Goal: Task Accomplishment & Management: Manage account settings

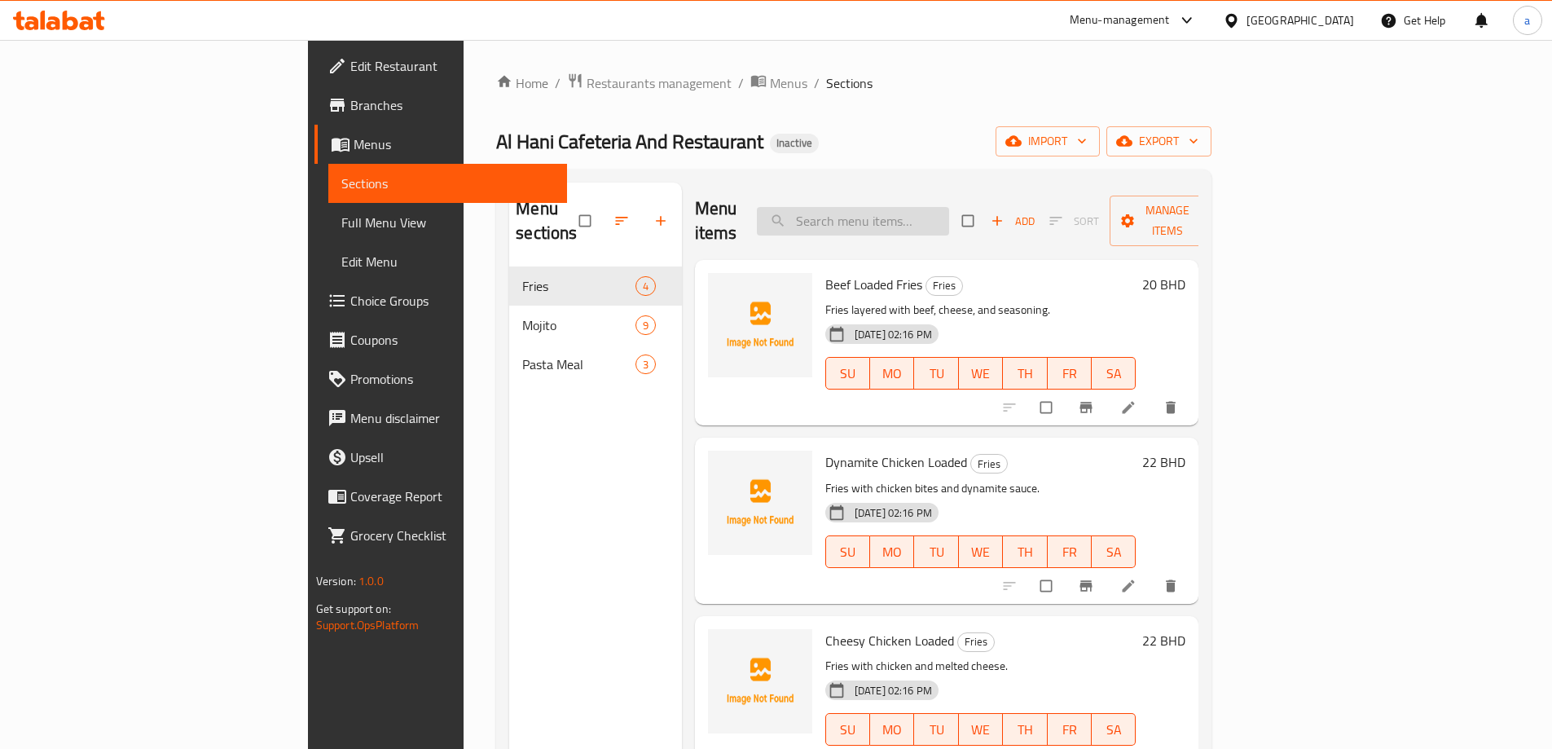
click at [902, 221] on input "search" at bounding box center [853, 221] width 192 height 29
paste input "Beef Loaded Fries"
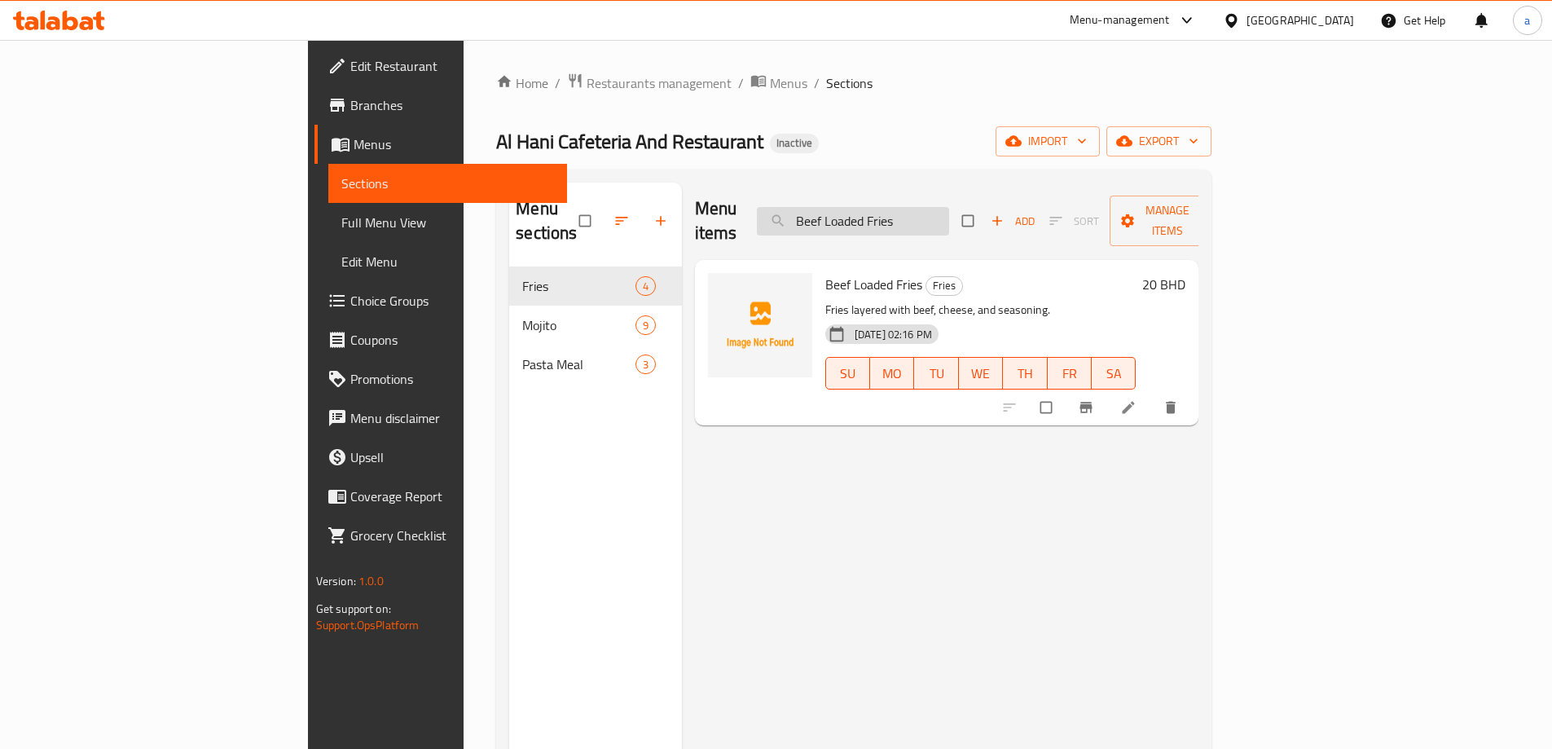
type input "Beef Loaded Fries"
click at [1137, 399] on icon at bounding box center [1129, 407] width 16 height 16
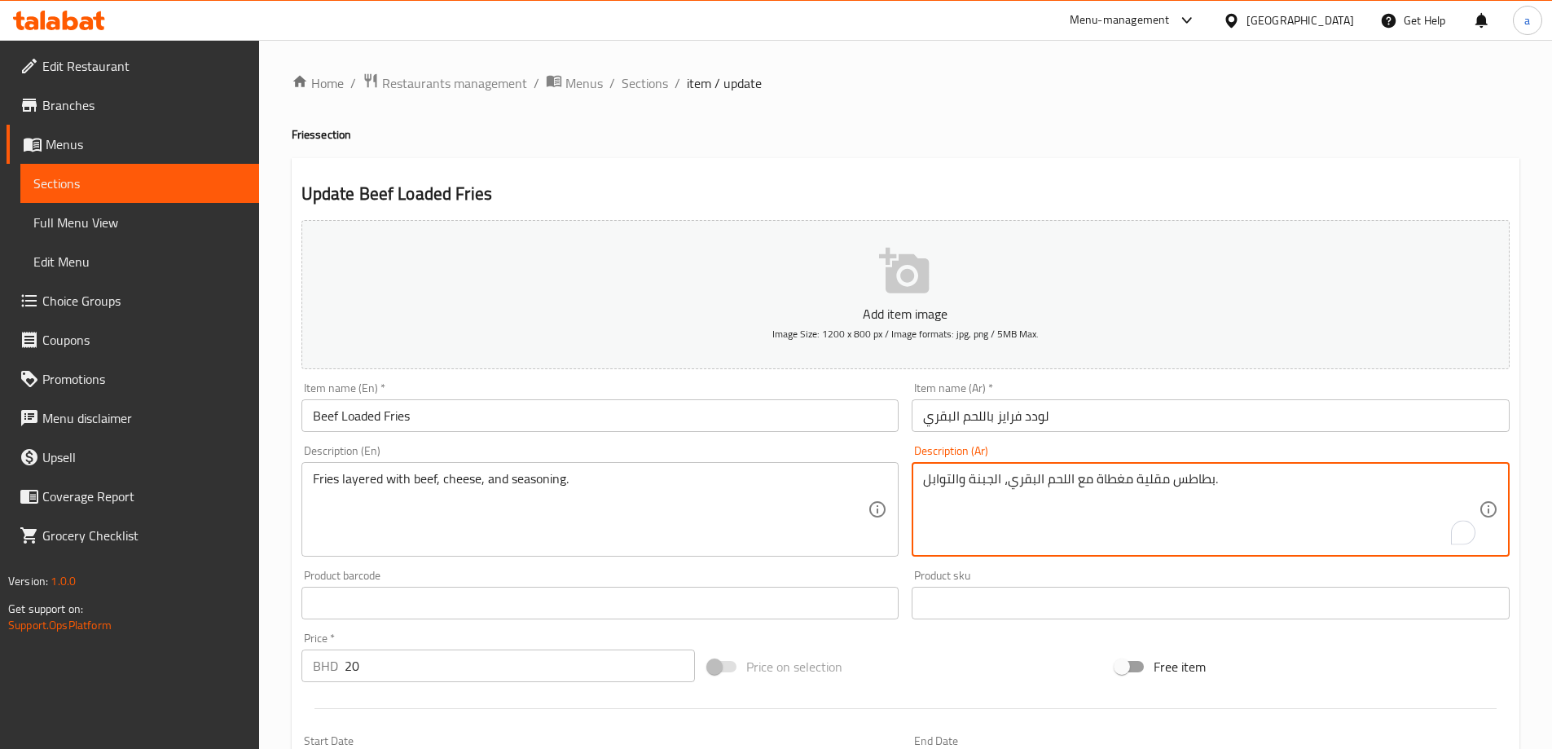
click at [962, 479] on textarea "بطاطس مقلية مغطاة مع اللحم البقري، الجبنة والتوابل." at bounding box center [1201, 509] width 556 height 77
click at [968, 481] on textarea "بطاطس مقلية مغطاة مع اللحم البقري، الجبنة والتوابل." at bounding box center [1201, 509] width 556 height 77
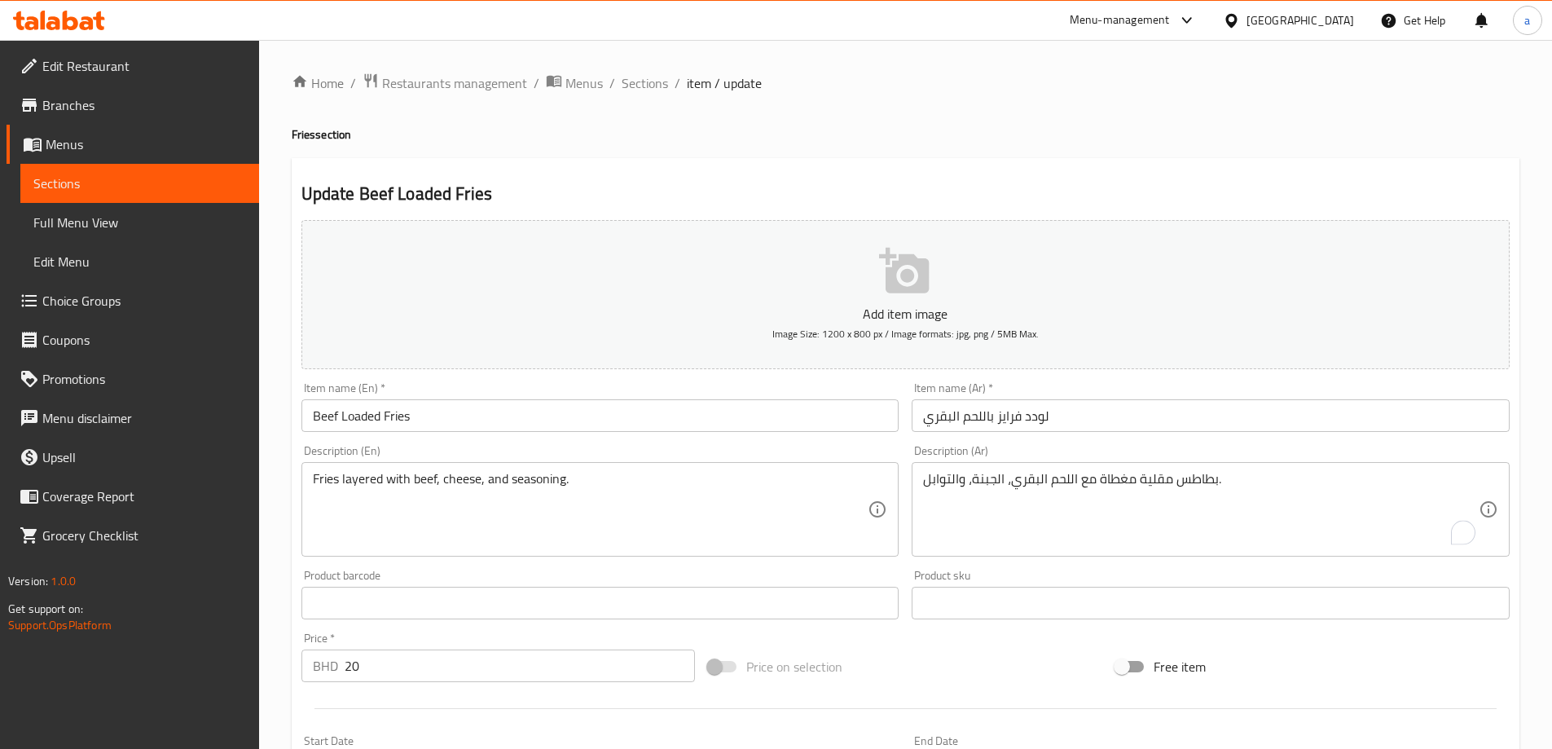
click at [946, 443] on div "Description (Ar) بطاطس مقلية مغطاة مع اللحم البقري، الجبنة، والتوابل. Descripti…" at bounding box center [1210, 500] width 611 height 125
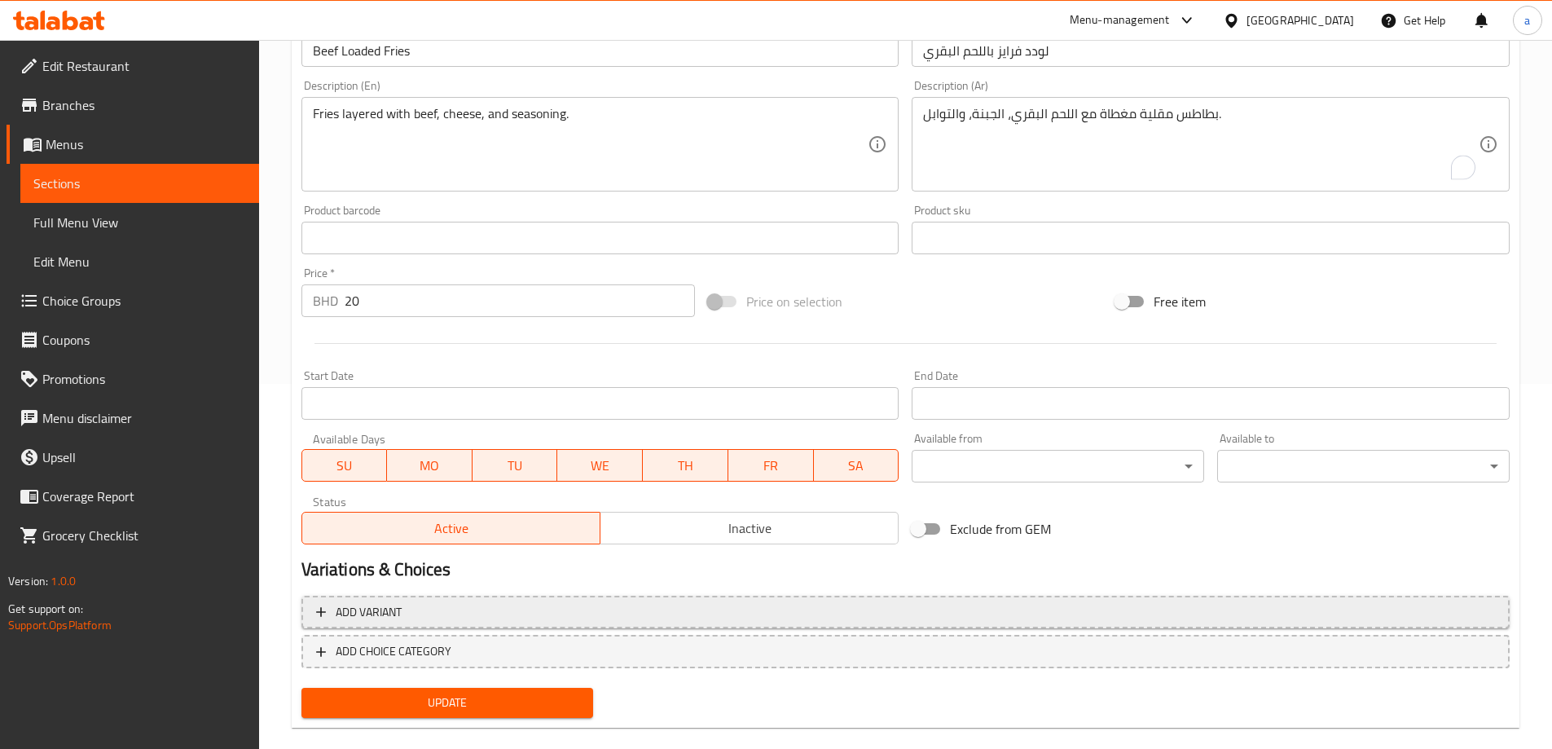
scroll to position [390, 0]
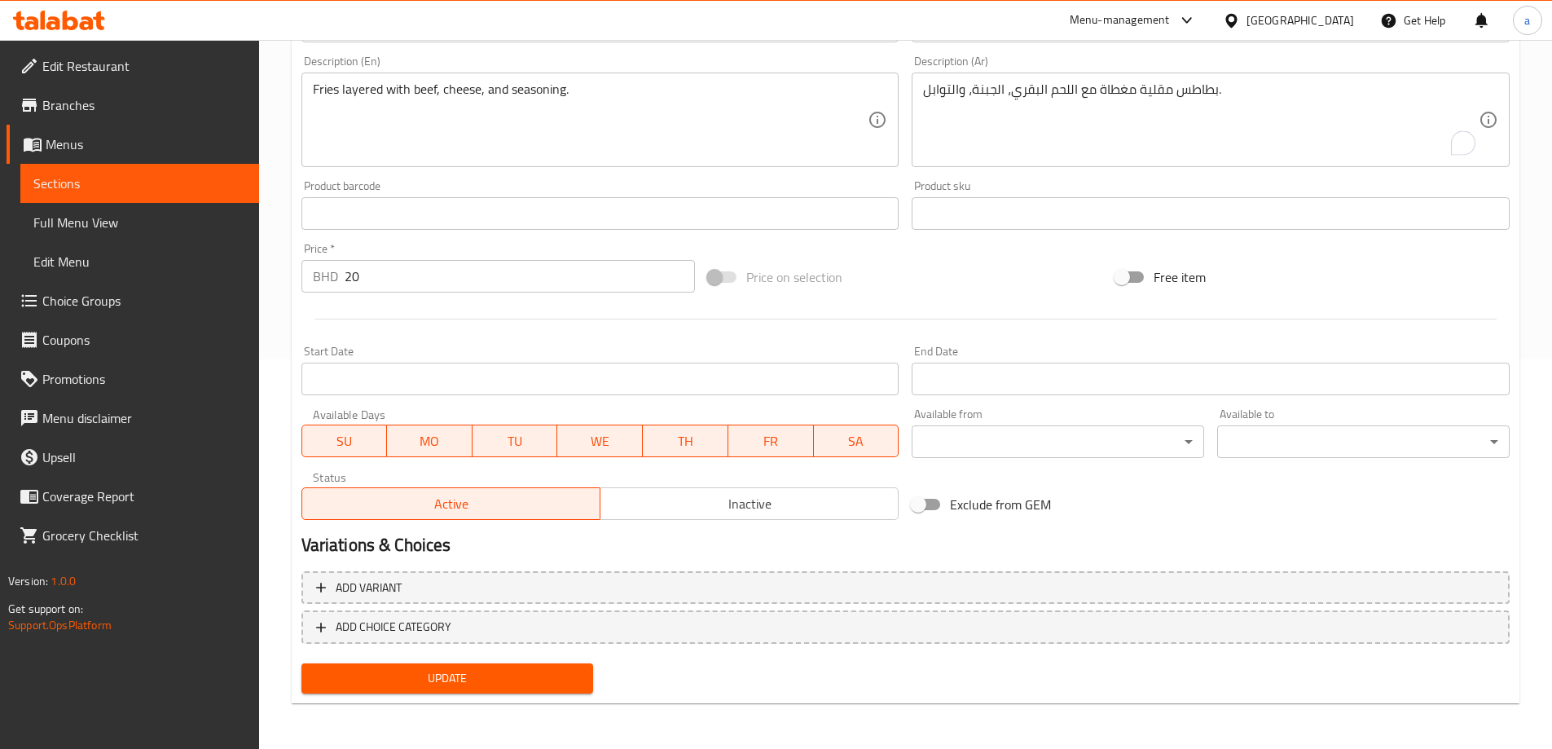
click at [511, 678] on span "Update" at bounding box center [448, 678] width 266 height 20
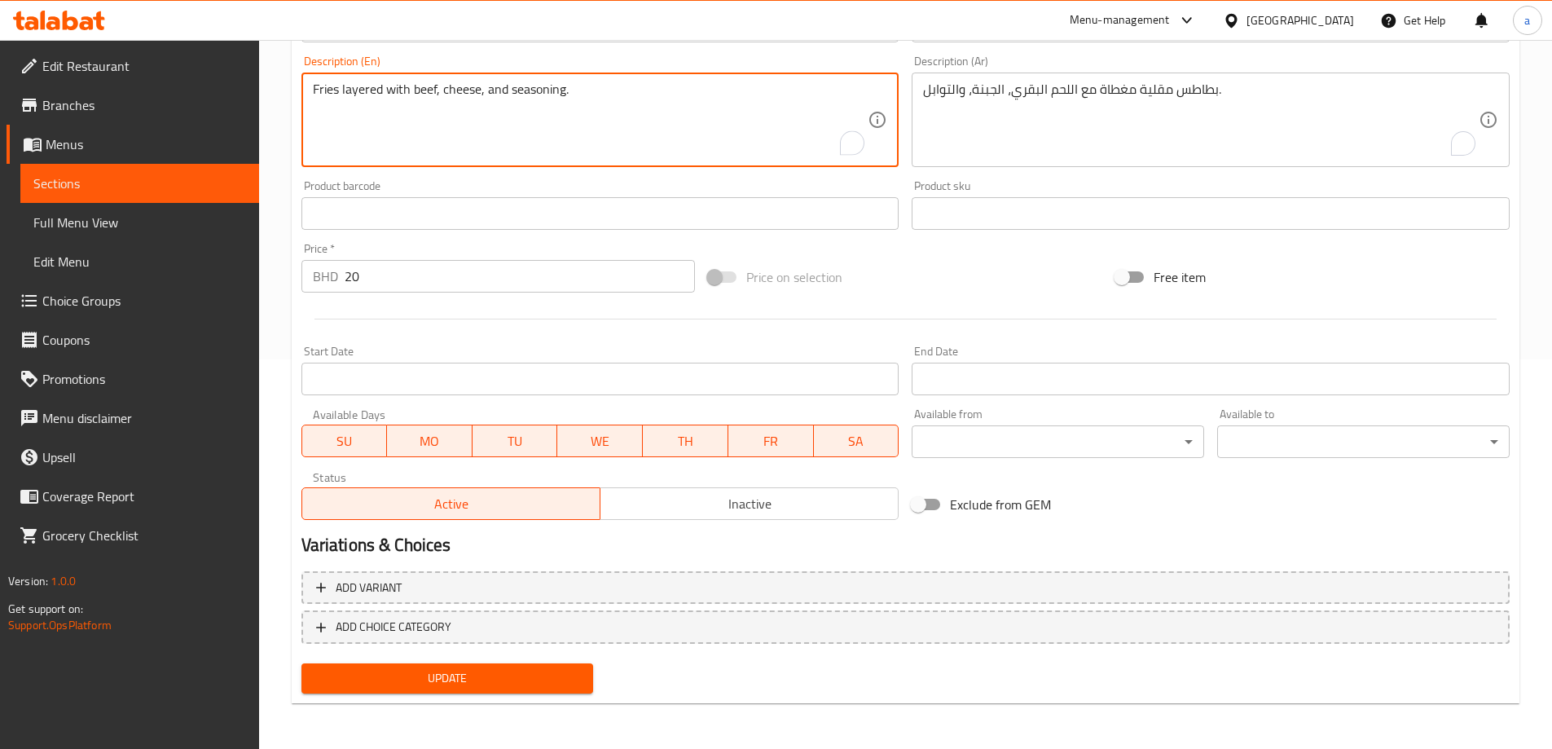
click at [462, 55] on div "Description (En) Fries layered with beef, cheese, and seasoning. Description (E…" at bounding box center [600, 111] width 611 height 125
click at [363, 88] on textarea "Fries layered with beef, cheese, and seasoning." at bounding box center [591, 119] width 556 height 77
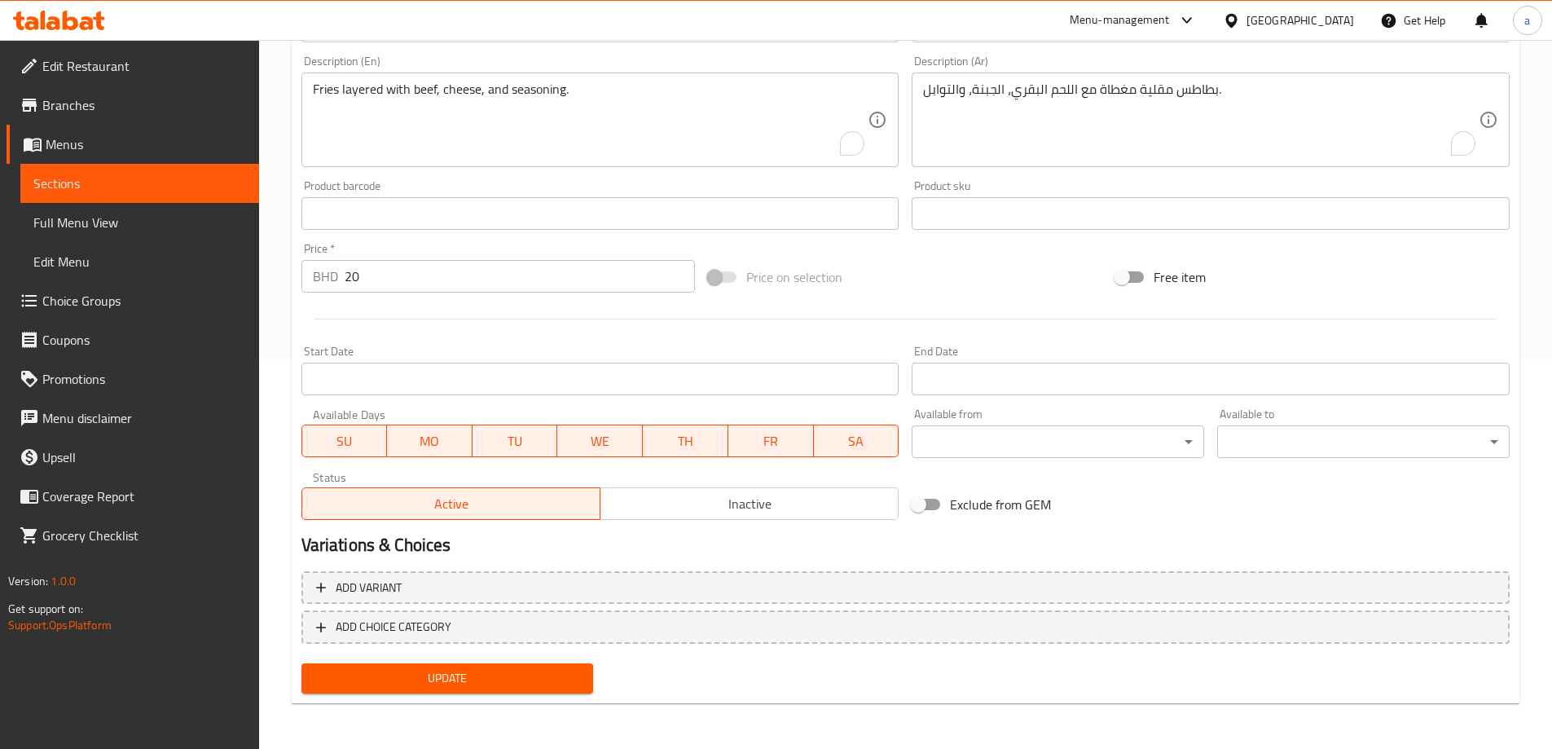
click at [420, 62] on div "Description (En) Fries layered with beef, cheese, and seasoning. Description (E…" at bounding box center [601, 111] width 598 height 112
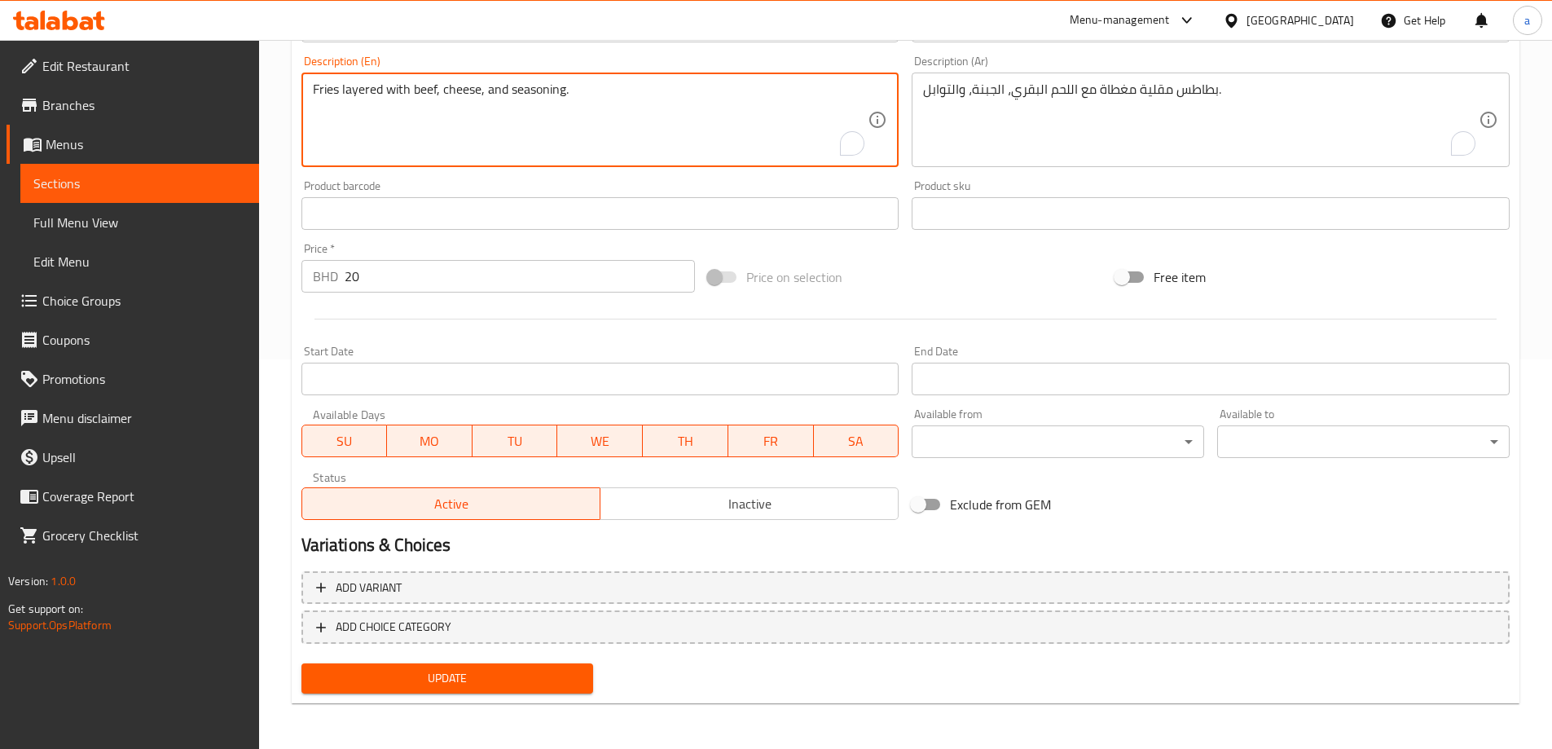
drag, startPoint x: 315, startPoint y: 87, endPoint x: 439, endPoint y: 95, distance: 124.9
click at [434, 93] on textarea "Fries layered with beef, cheese, and seasoning." at bounding box center [591, 119] width 556 height 77
drag, startPoint x: 438, startPoint y: 92, endPoint x: 301, endPoint y: 91, distance: 137.7
click at [302, 91] on div "Fries layered with beef, cheese, and seasoning. Description (En)" at bounding box center [601, 120] width 598 height 95
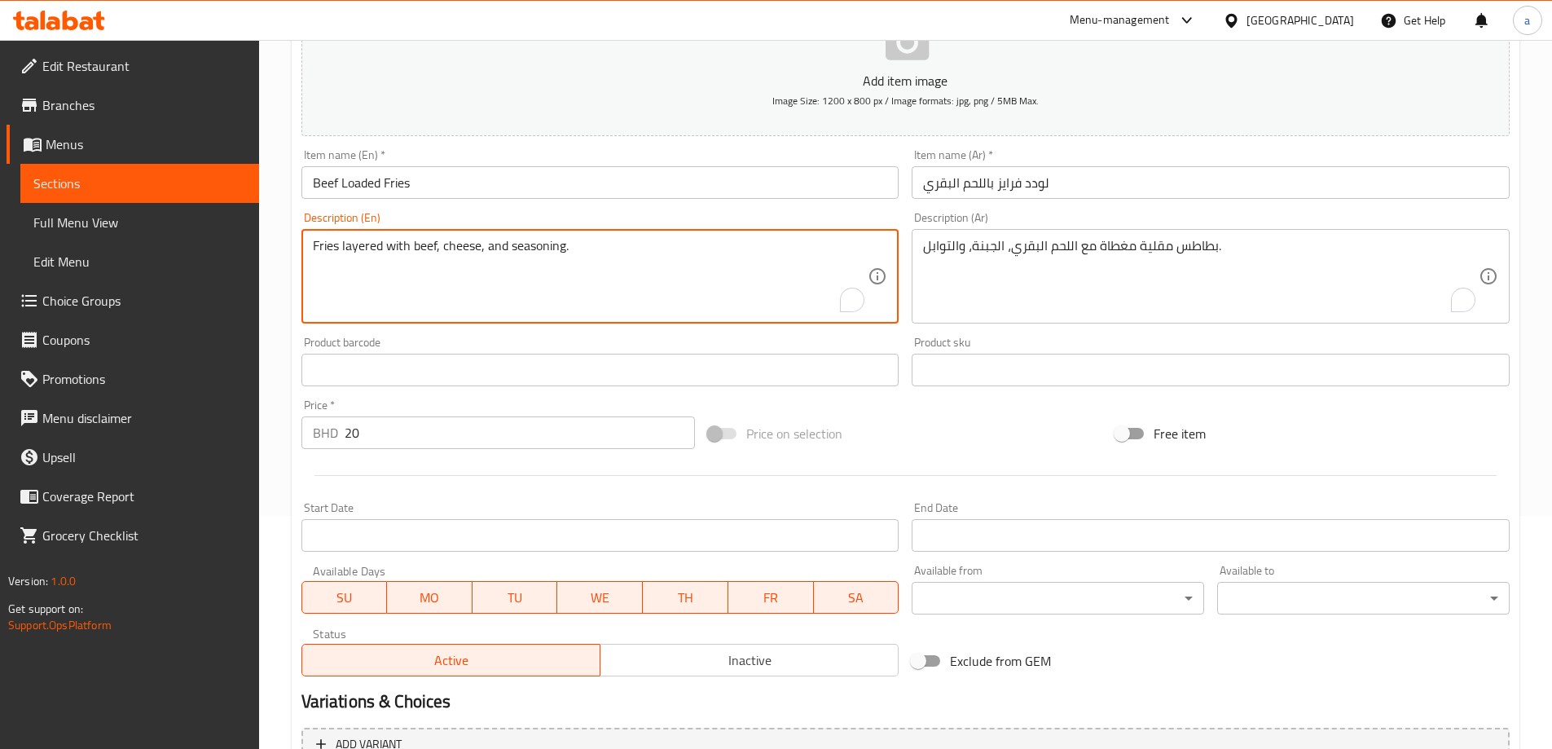
scroll to position [227, 0]
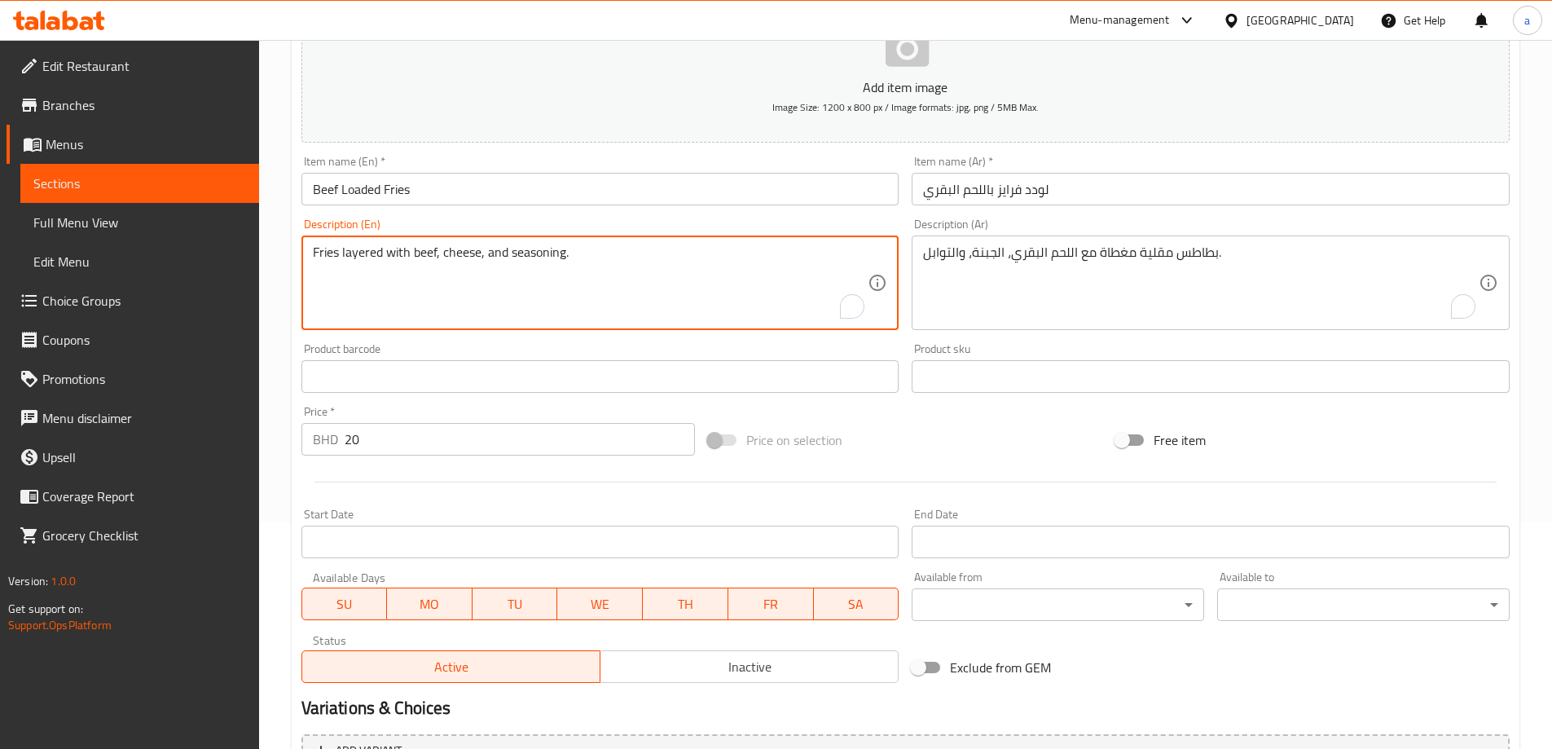
click at [582, 263] on textarea "Fries layered with beef, cheese, and seasoning." at bounding box center [591, 282] width 556 height 77
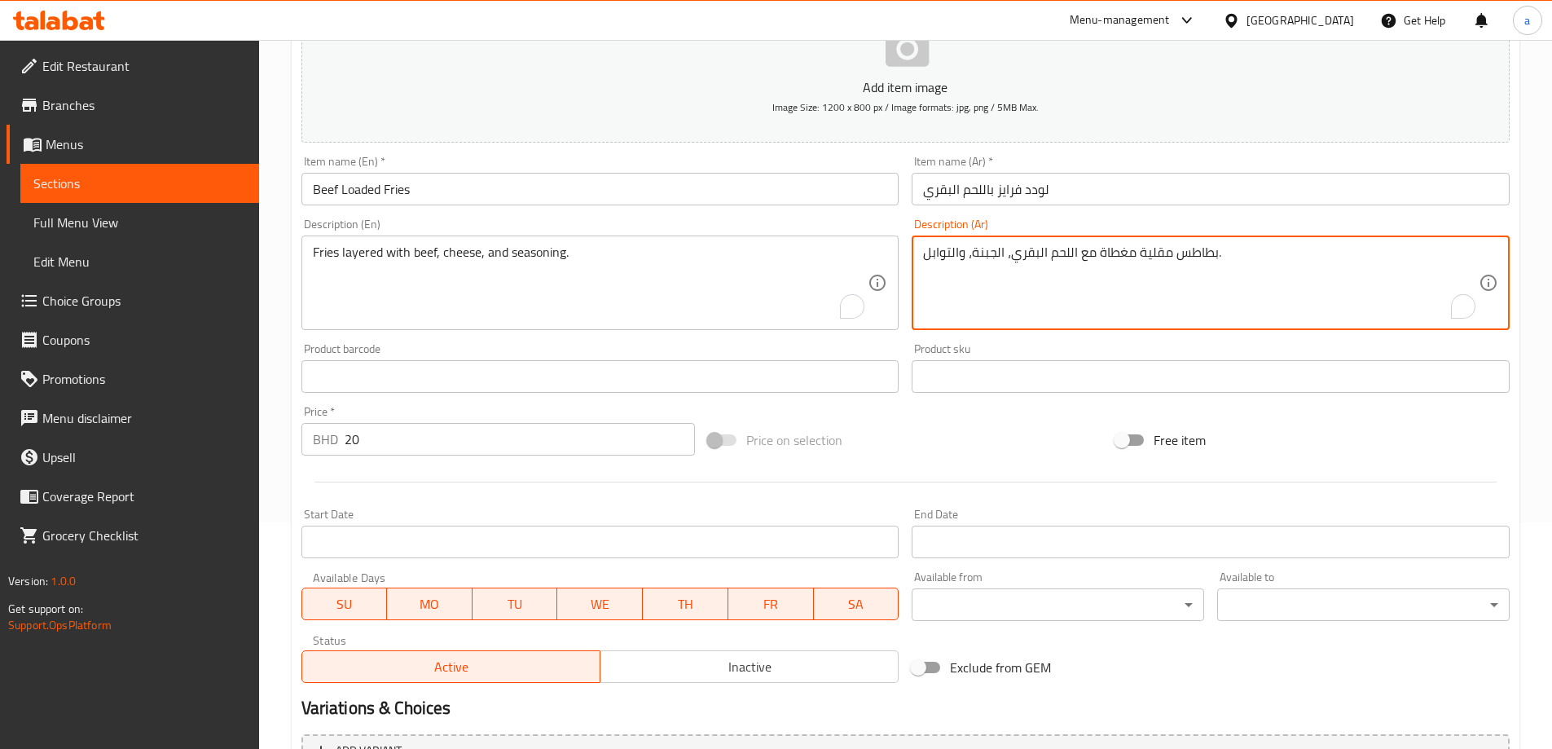
drag, startPoint x: 1102, startPoint y: 251, endPoint x: 1133, endPoint y: 260, distance: 32.2
click at [1078, 251] on textarea "بطاطس مقلية مع اللحم البقري، الجبنة، والتوابل." at bounding box center [1201, 282] width 556 height 77
click at [1168, 329] on div "بطاطس مقلية مع طبقة من اللحم البقري، الجبنة، والتوابل. Description (Ar)" at bounding box center [1211, 283] width 598 height 95
click at [1168, 339] on div "Product sku Product sku" at bounding box center [1210, 368] width 611 height 63
click at [1100, 254] on textarea "بطاطس مقلية مع طبقة من اللحم البقري، الجبنة، والتوابل." at bounding box center [1201, 282] width 556 height 77
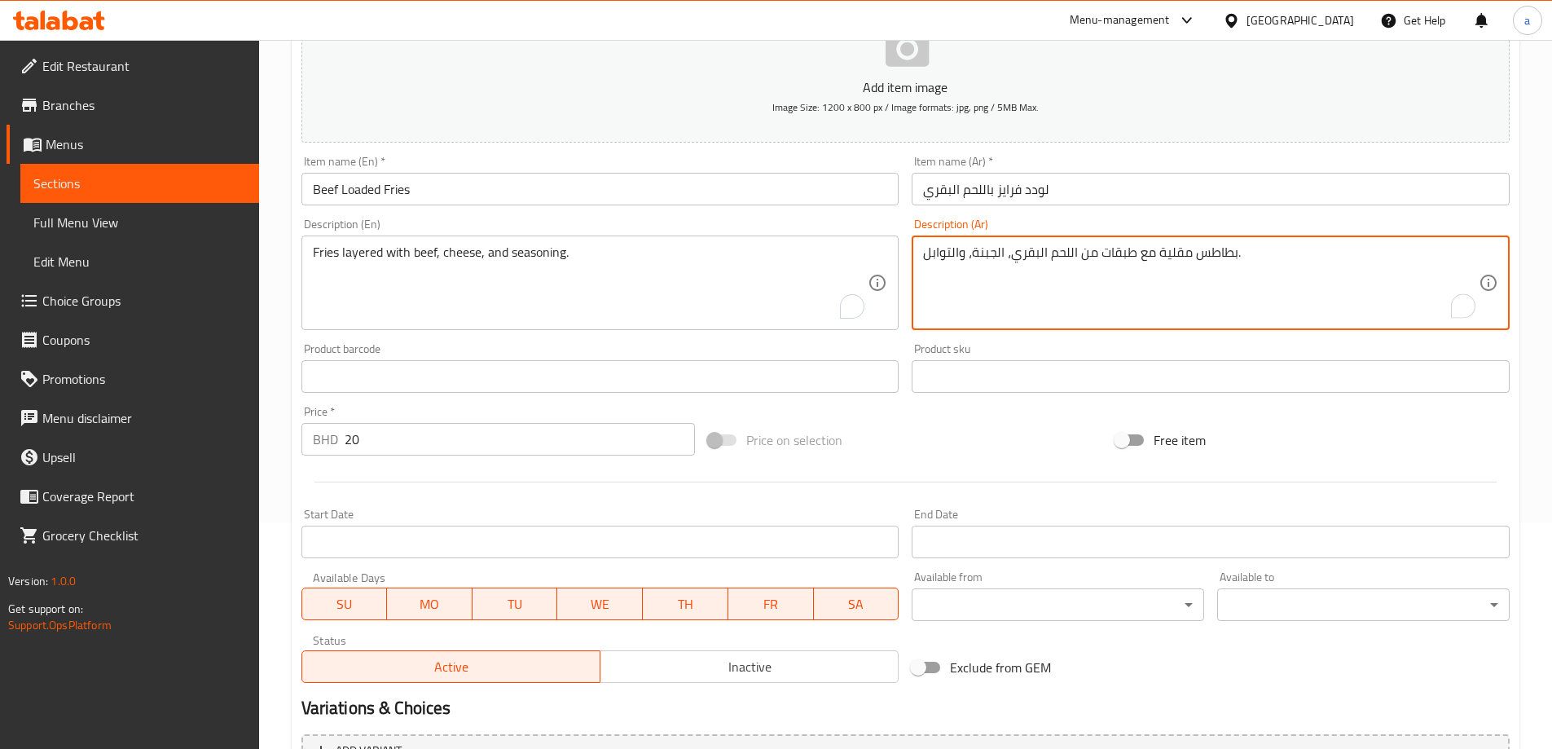
click at [1092, 254] on textarea "بطاطس مقلية مع طبقات من اللحم البقري، الجبنة، والتوابل." at bounding box center [1201, 282] width 556 height 77
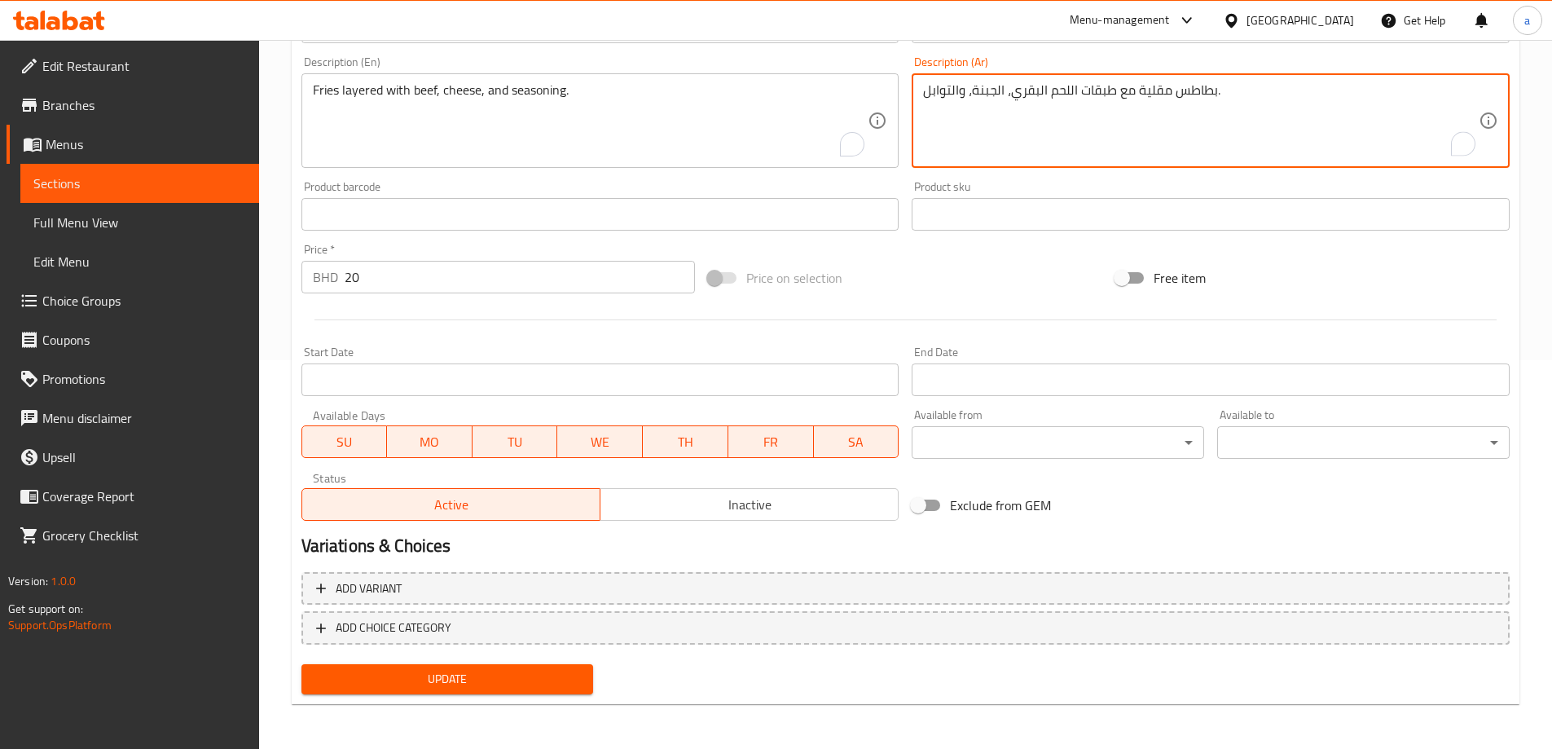
scroll to position [390, 0]
type textarea "بطاطس مقلية مع طبقات اللحم البقري، الجبنة، والتوابل."
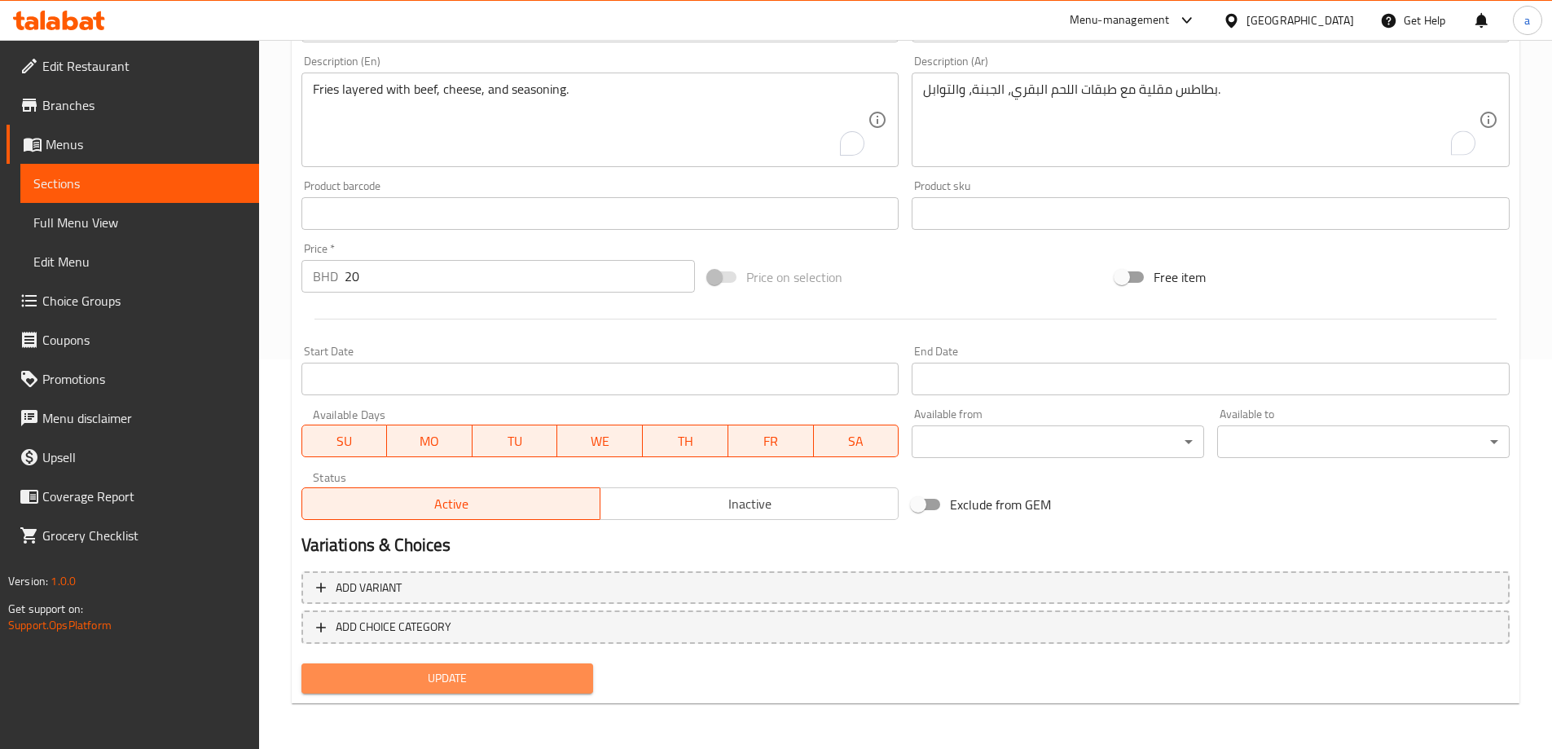
click at [442, 680] on span "Update" at bounding box center [448, 678] width 266 height 20
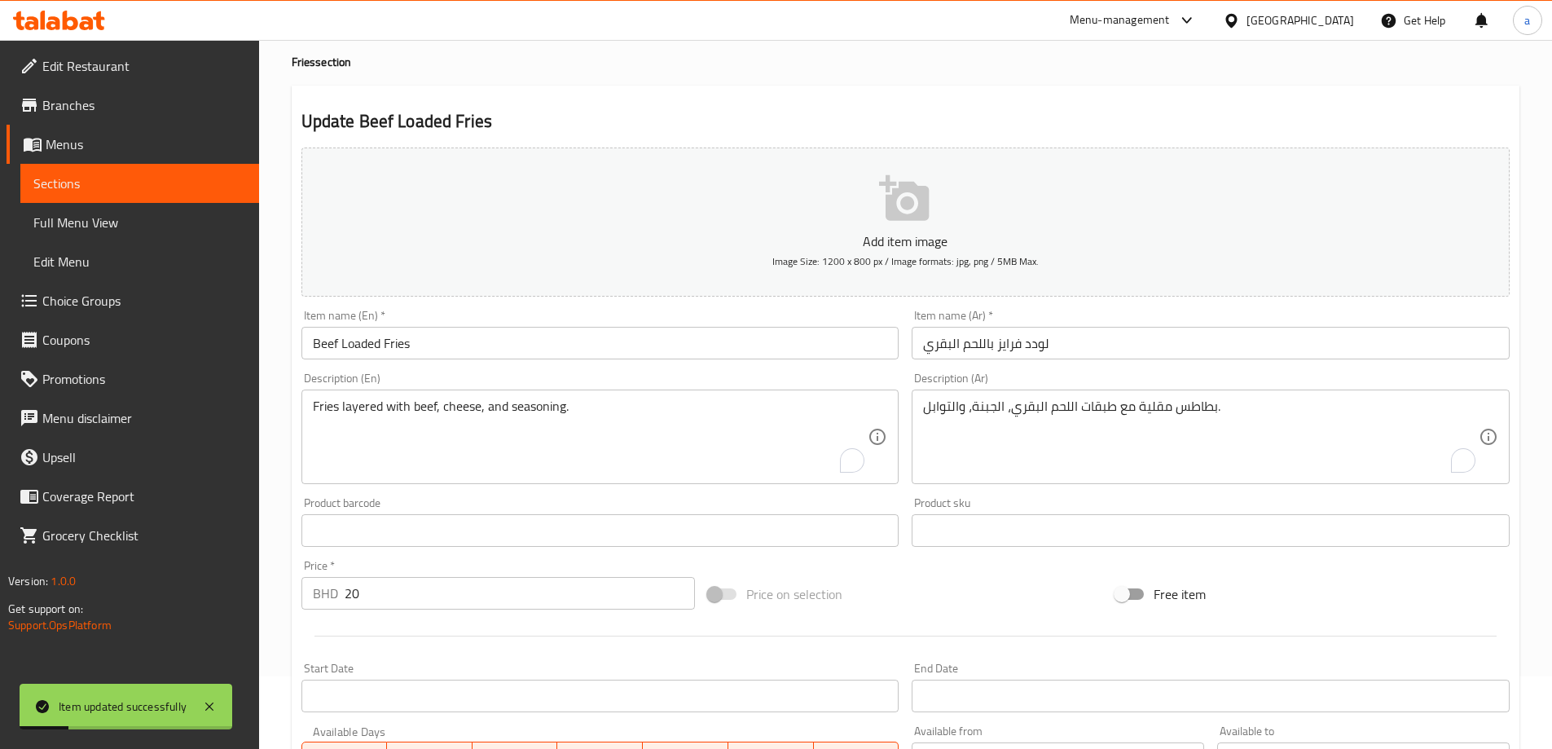
scroll to position [64, 0]
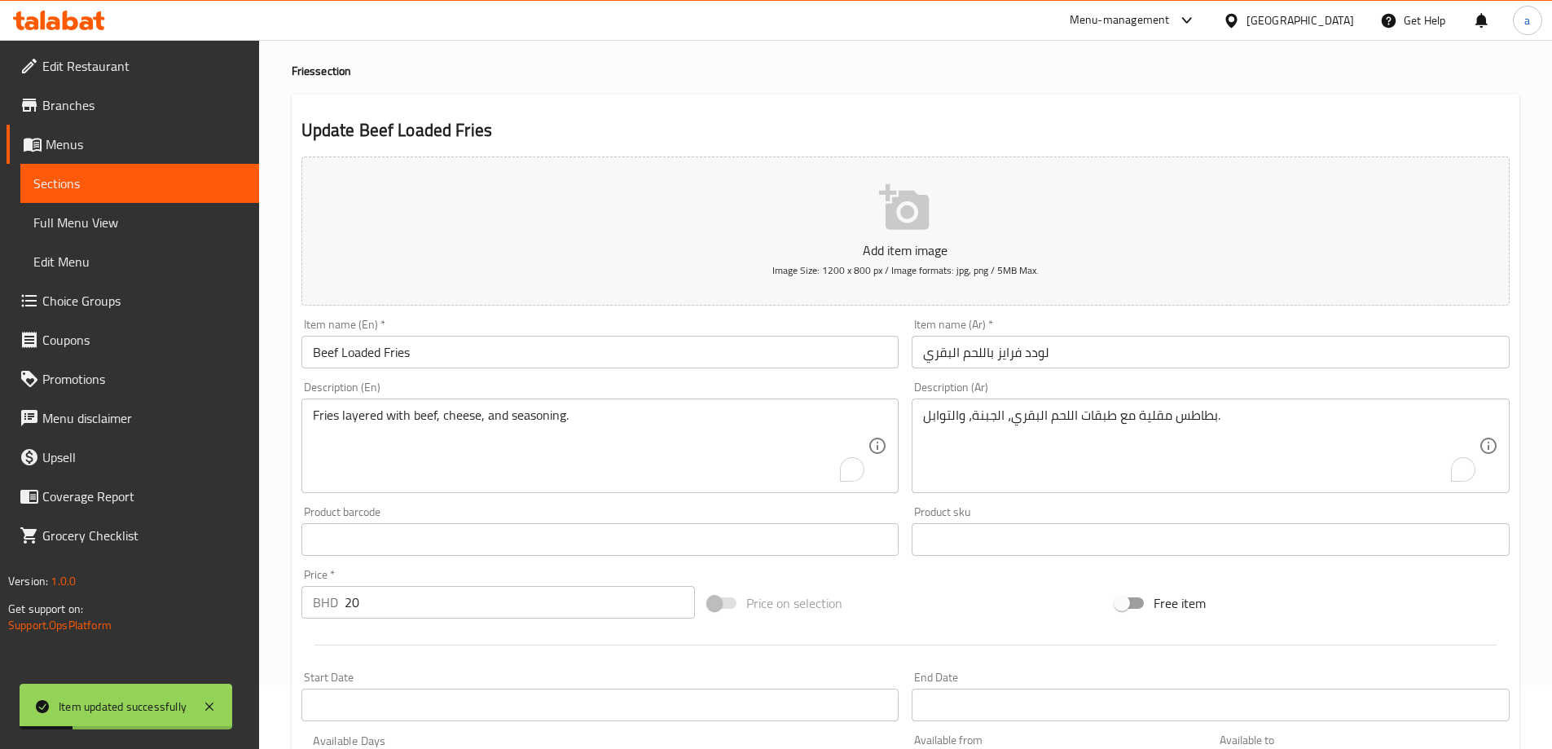
click at [115, 176] on span "Sections" at bounding box center [139, 184] width 213 height 20
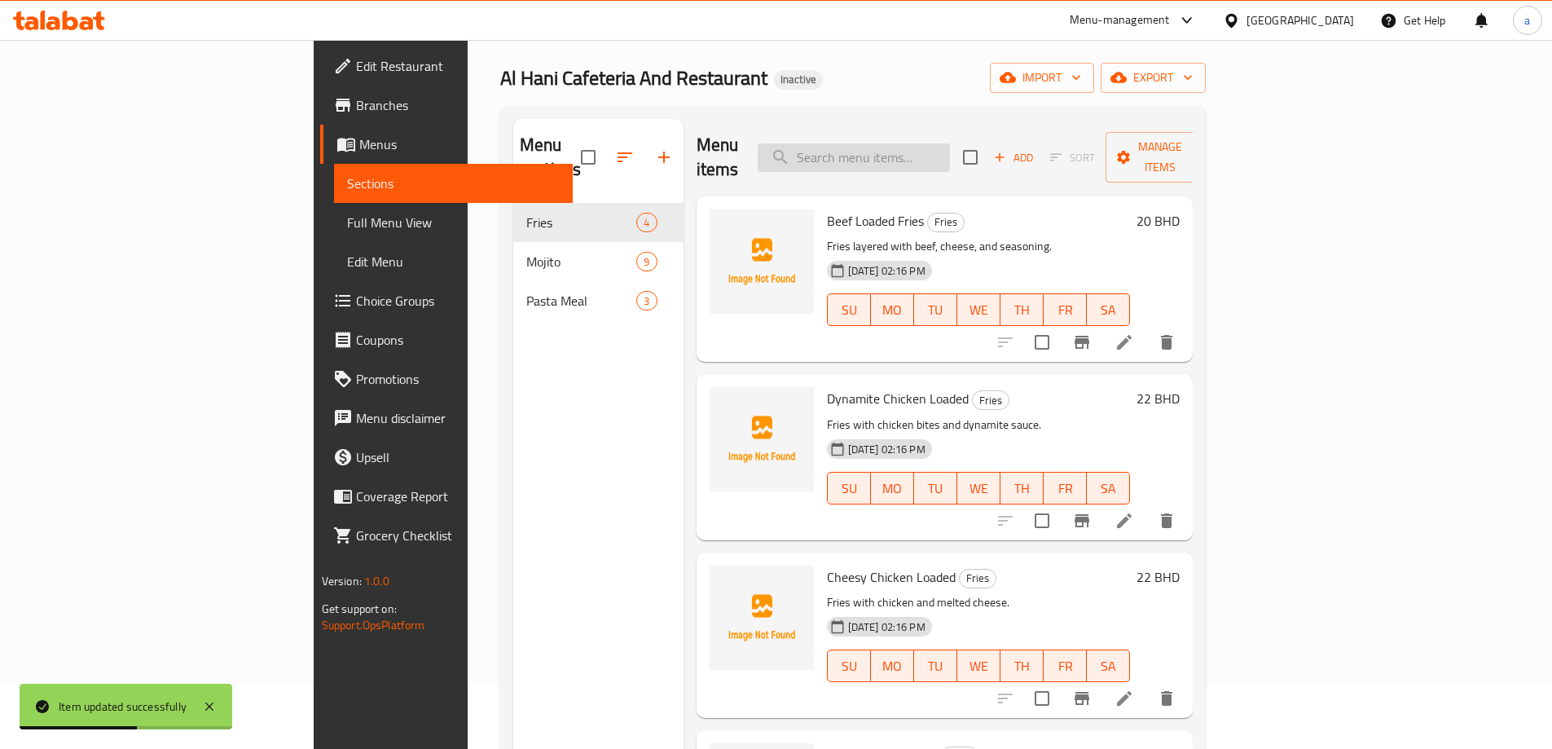
click at [950, 154] on input "search" at bounding box center [854, 157] width 192 height 29
paste input "Dynamite Chicken Loaded"
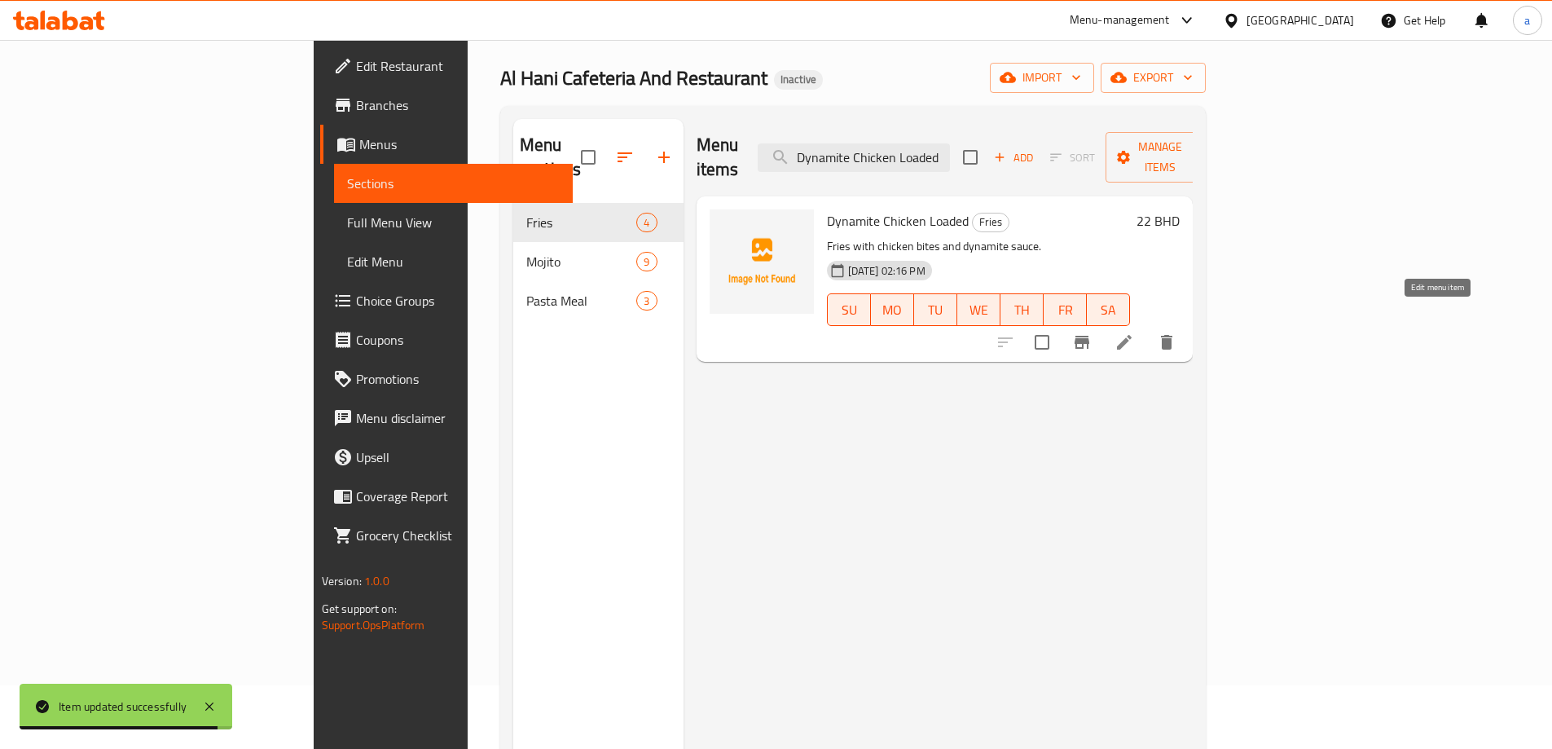
type input "Dynamite Chicken Loaded"
click at [1134, 332] on icon at bounding box center [1125, 342] width 20 height 20
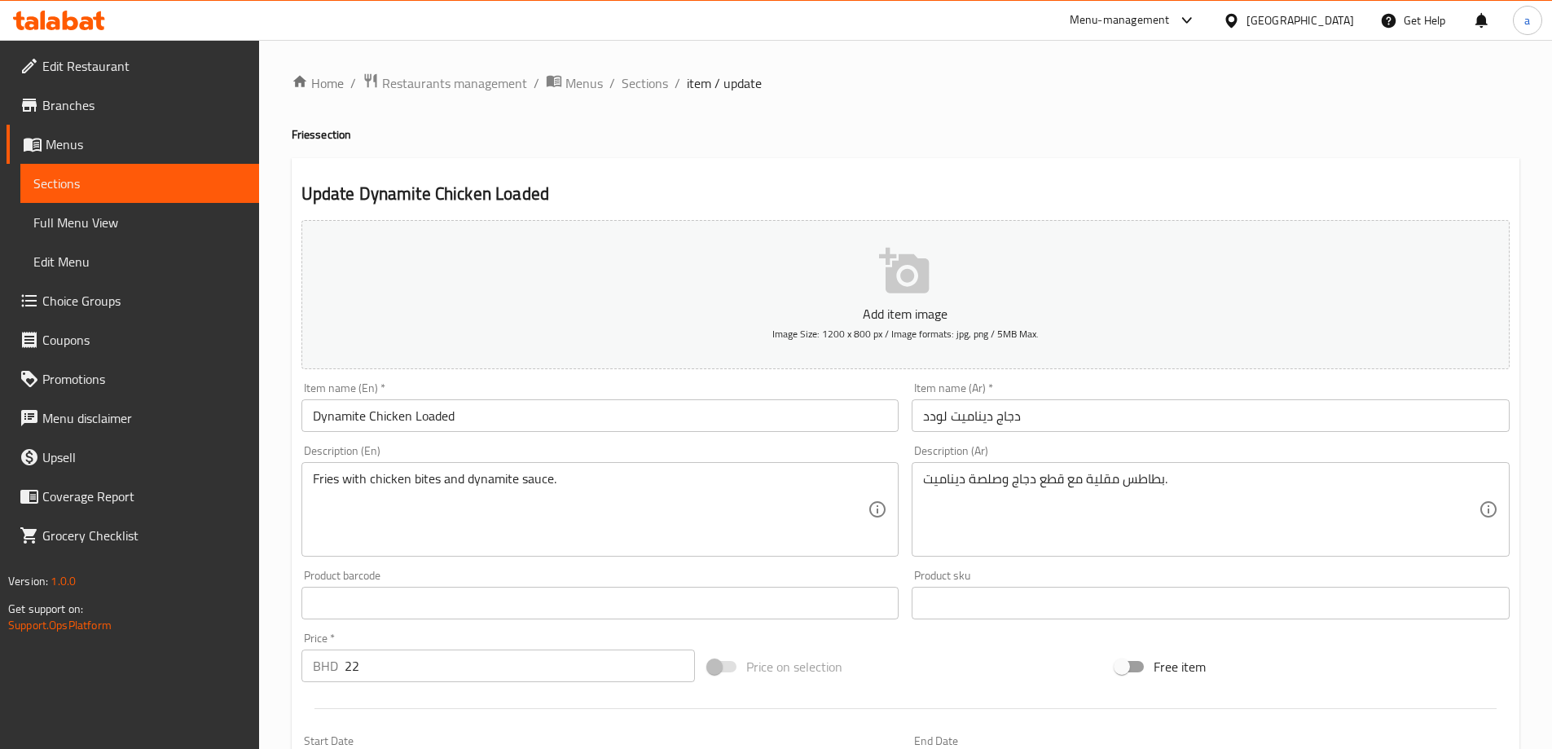
scroll to position [163, 0]
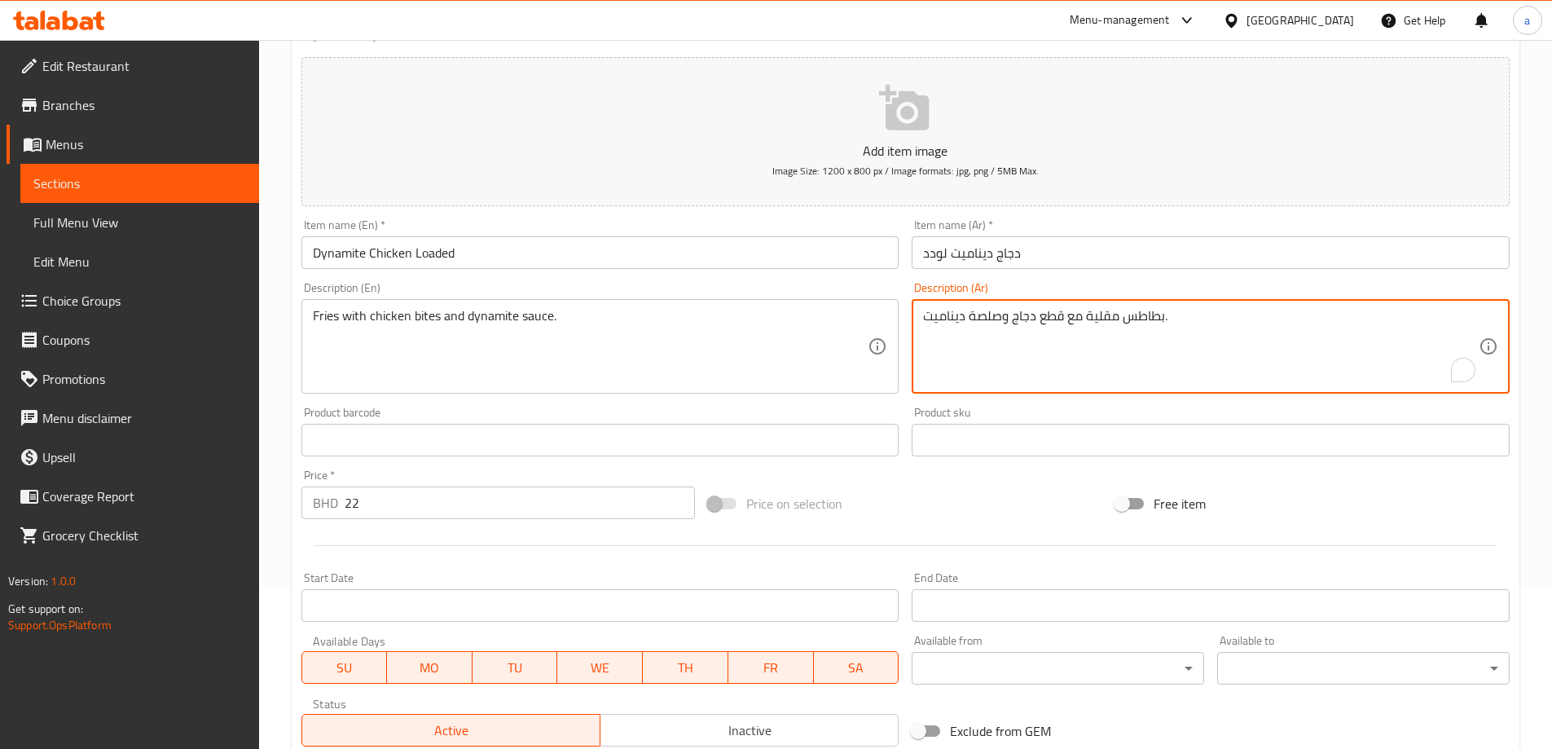
click at [1048, 317] on textarea "بطاطس مقلية مع قطع دجاج وصلصة ديناميت." at bounding box center [1201, 346] width 556 height 77
click at [1013, 318] on textarea "بطاطس مقلية مع دجاج وصلصة ديناميت." at bounding box center [1201, 346] width 556 height 77
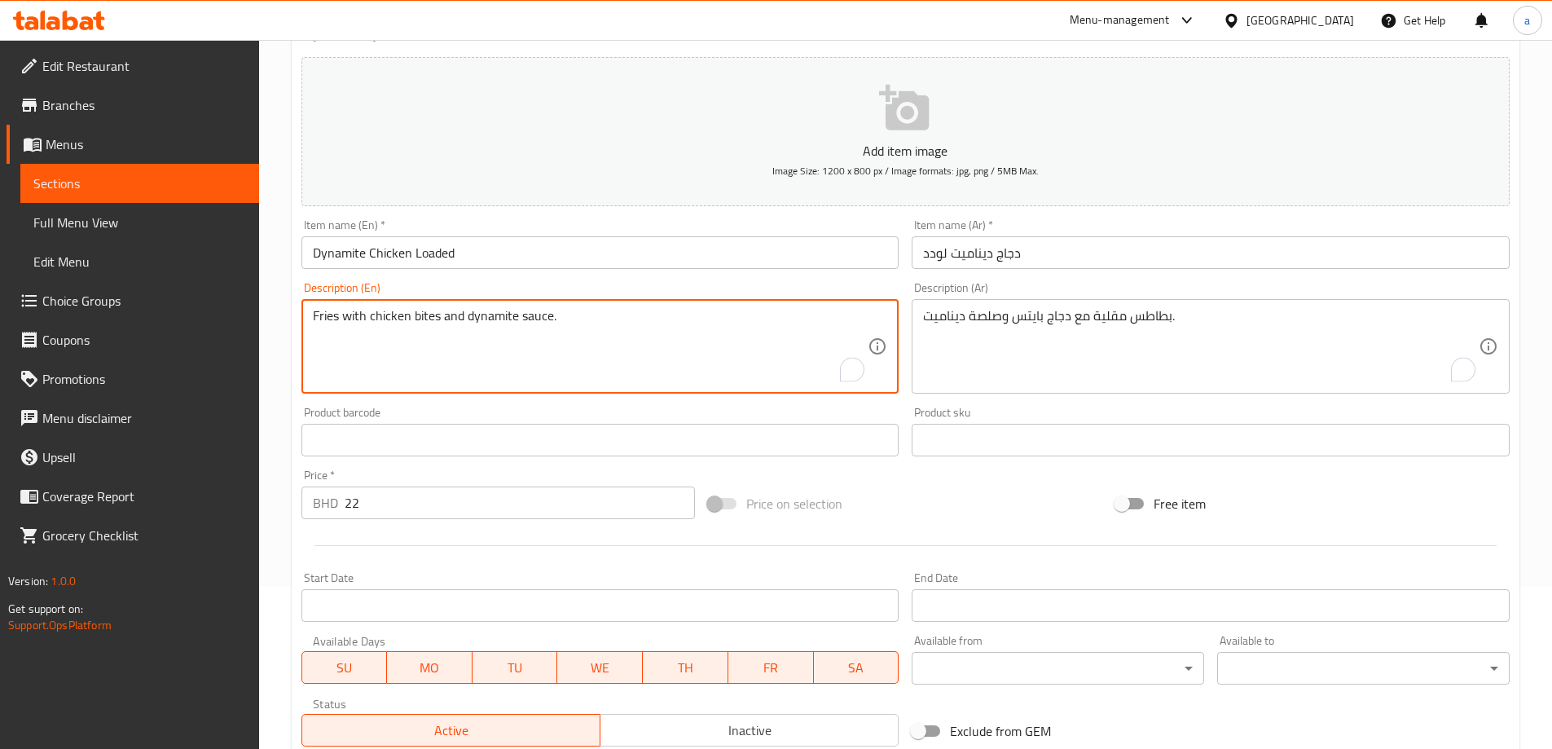
drag, startPoint x: 467, startPoint y: 316, endPoint x: 552, endPoint y: 319, distance: 84.8
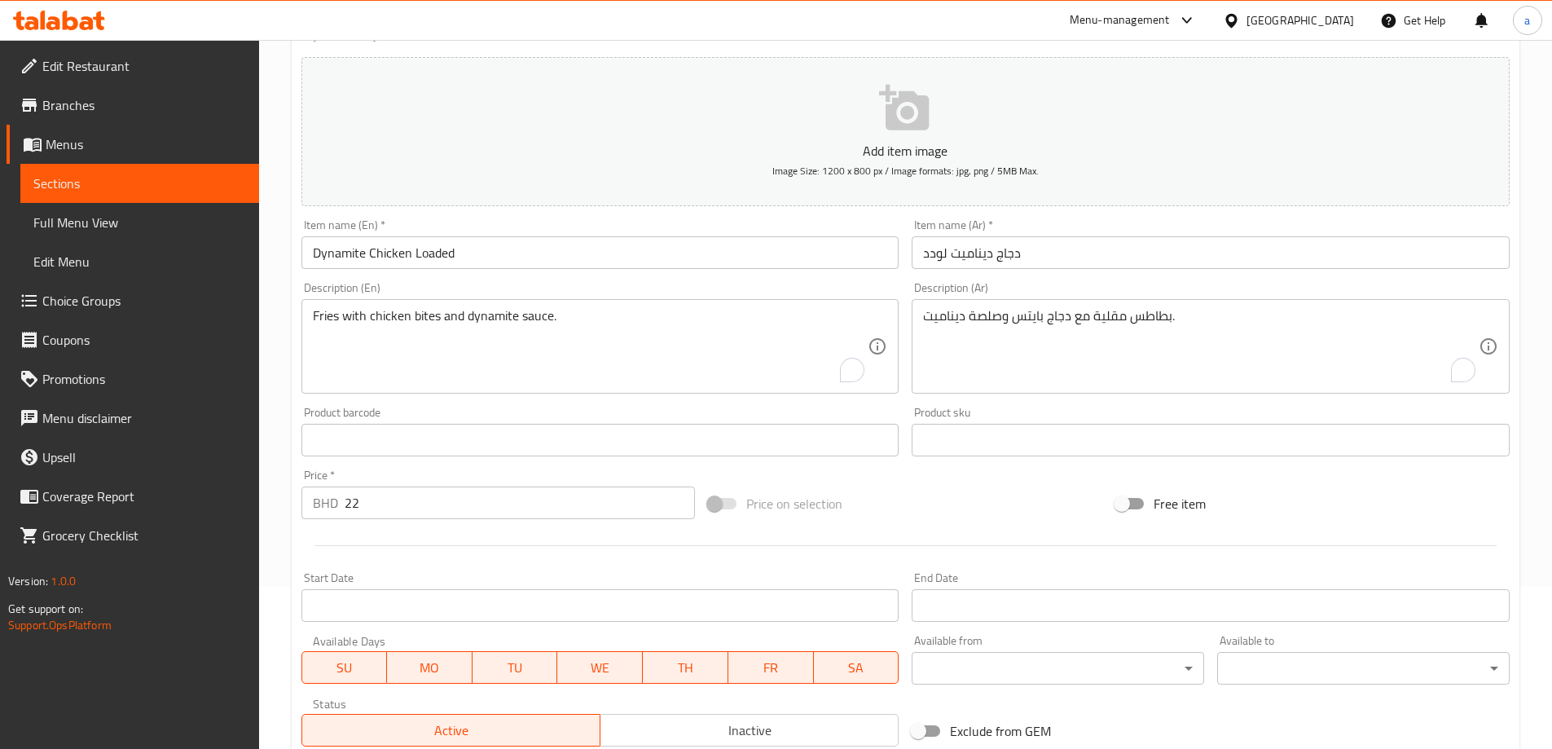
drag, startPoint x: 922, startPoint y: 316, endPoint x: 997, endPoint y: 319, distance: 75.0
click at [997, 319] on div "بطاطس مقلية مع دجاج بايتس وصلصة ديناميت. Description (Ar)" at bounding box center [1211, 346] width 598 height 95
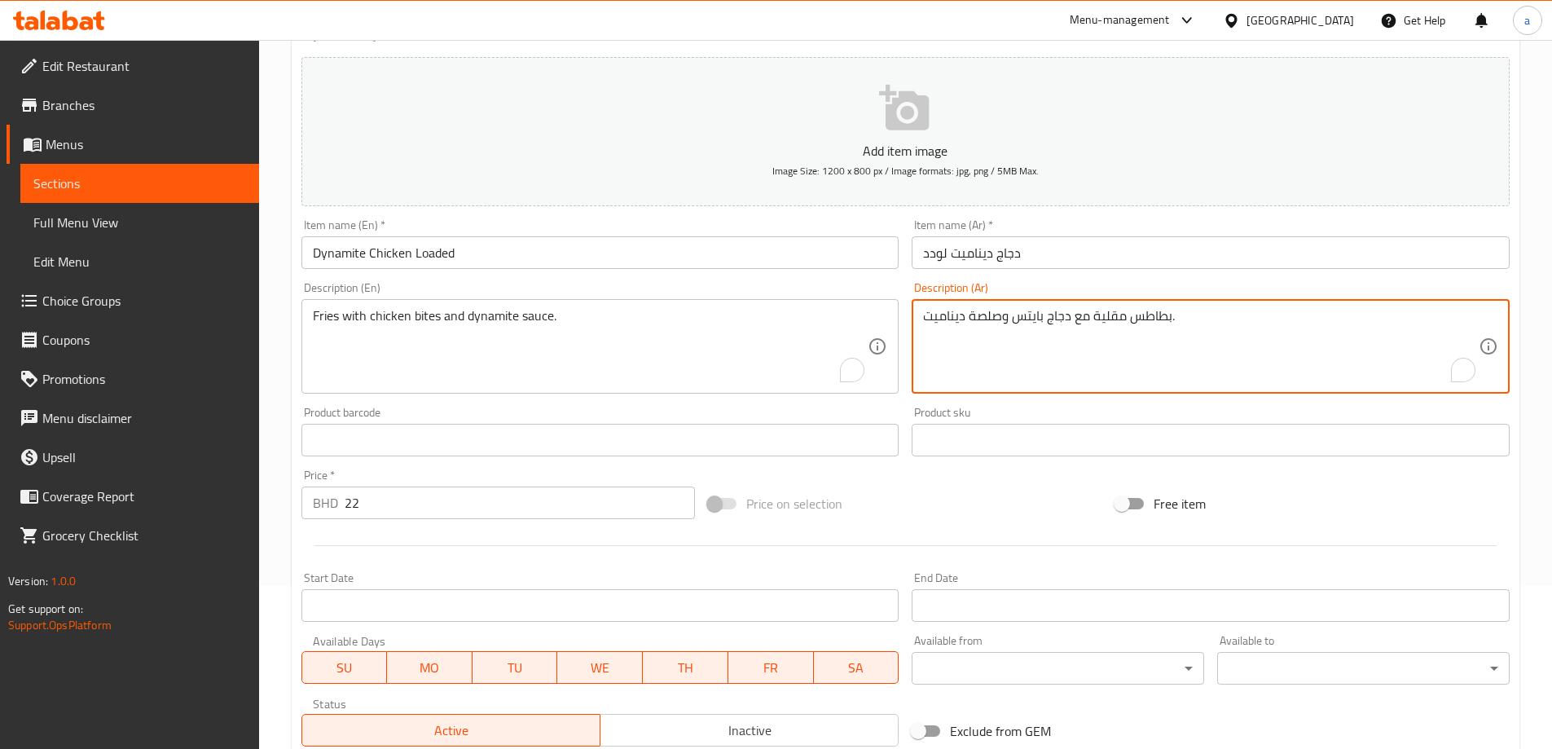
drag, startPoint x: 1005, startPoint y: 314, endPoint x: 918, endPoint y: 320, distance: 87.4
click at [918, 320] on div "بطاطس مقلية مع دجاج بايتس وصلصة ديناميت. Description (Ar)" at bounding box center [1211, 346] width 598 height 95
paste textarea "ص"
type textarea "بطاطس مقلية مع دجاج بايتس وصوص ديناميت."
click at [1189, 278] on div "Description (Ar) بطاطس مقلية مع دجاج بايتس وصوص ديناميت. Description (Ar)" at bounding box center [1210, 337] width 611 height 125
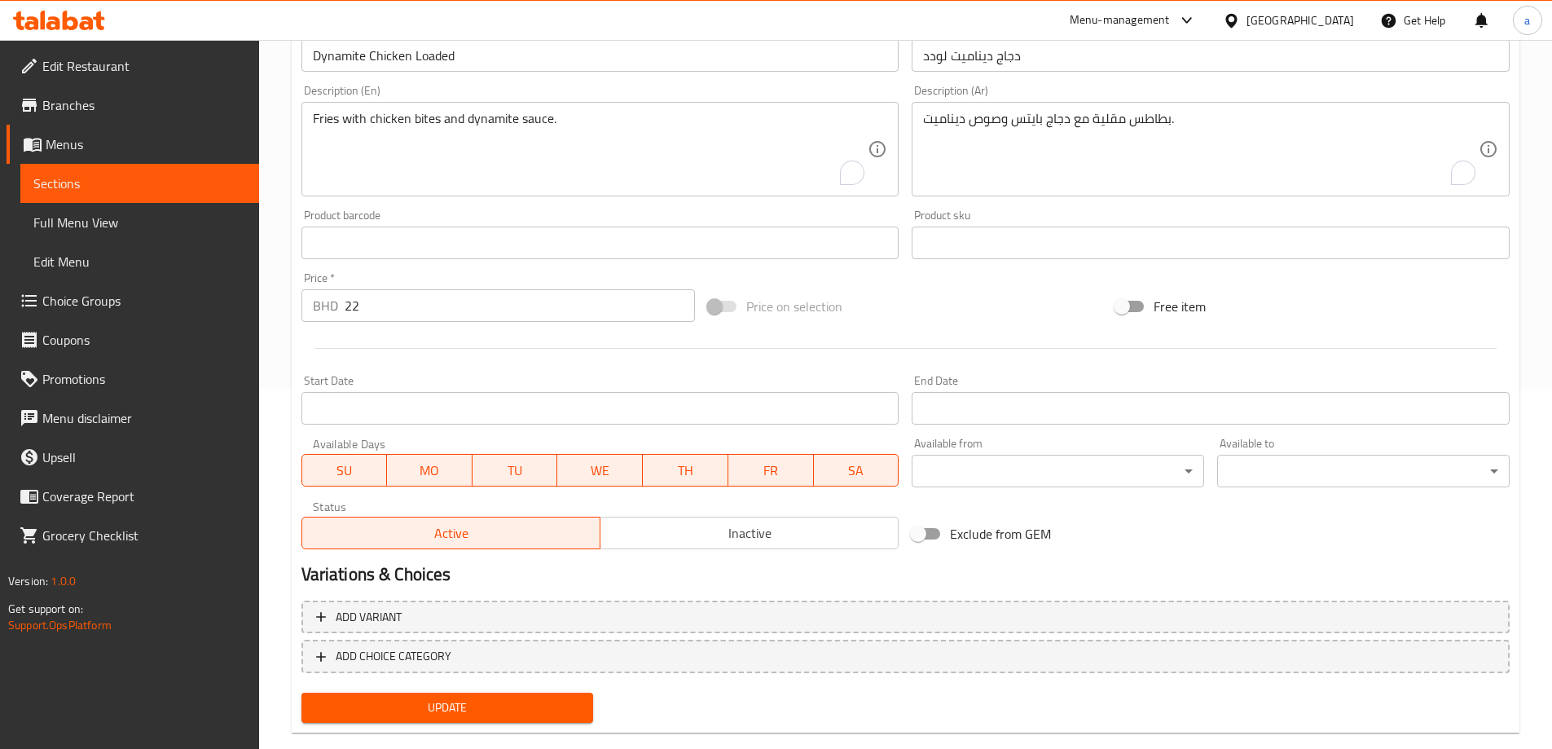
scroll to position [390, 0]
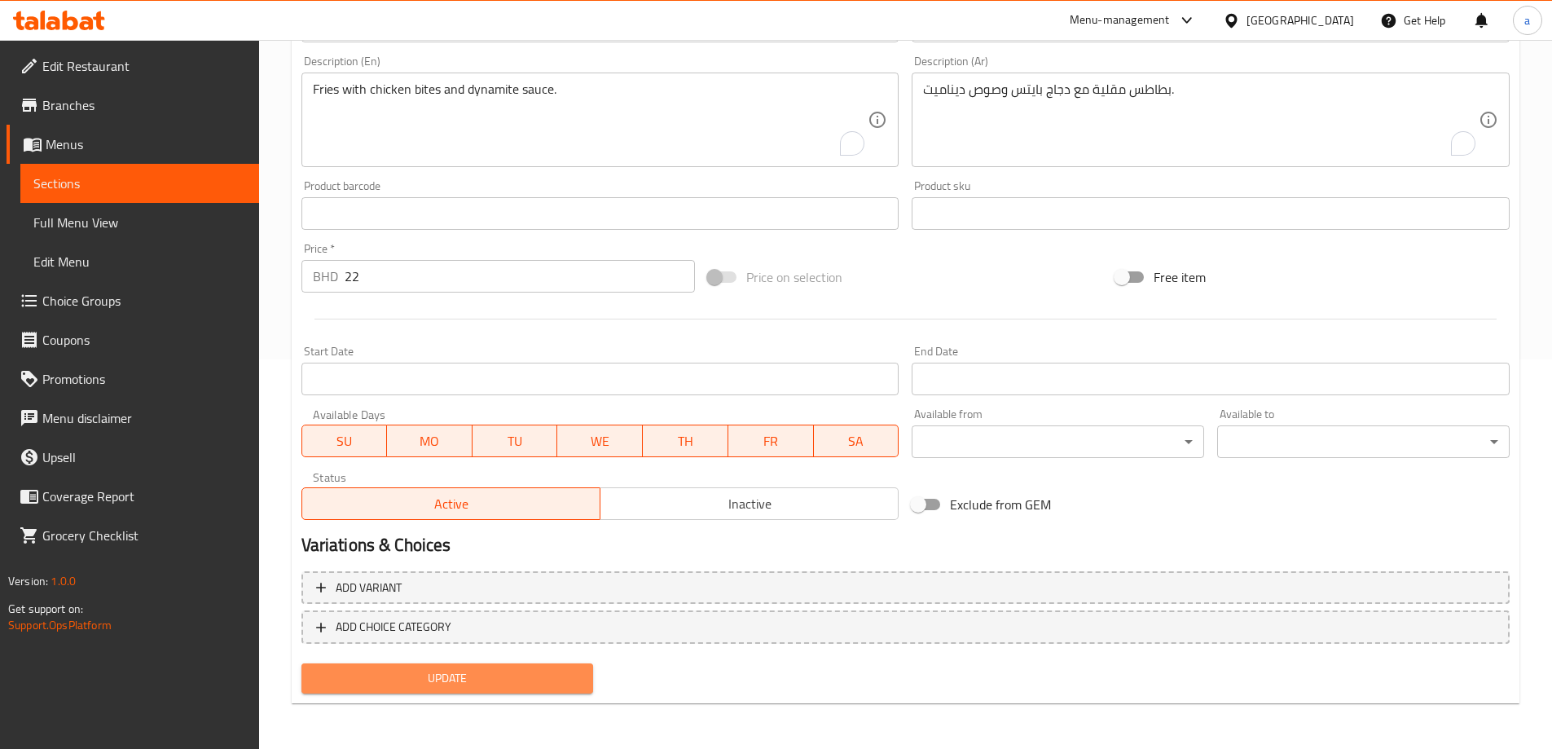
click at [476, 685] on span "Update" at bounding box center [448, 678] width 266 height 20
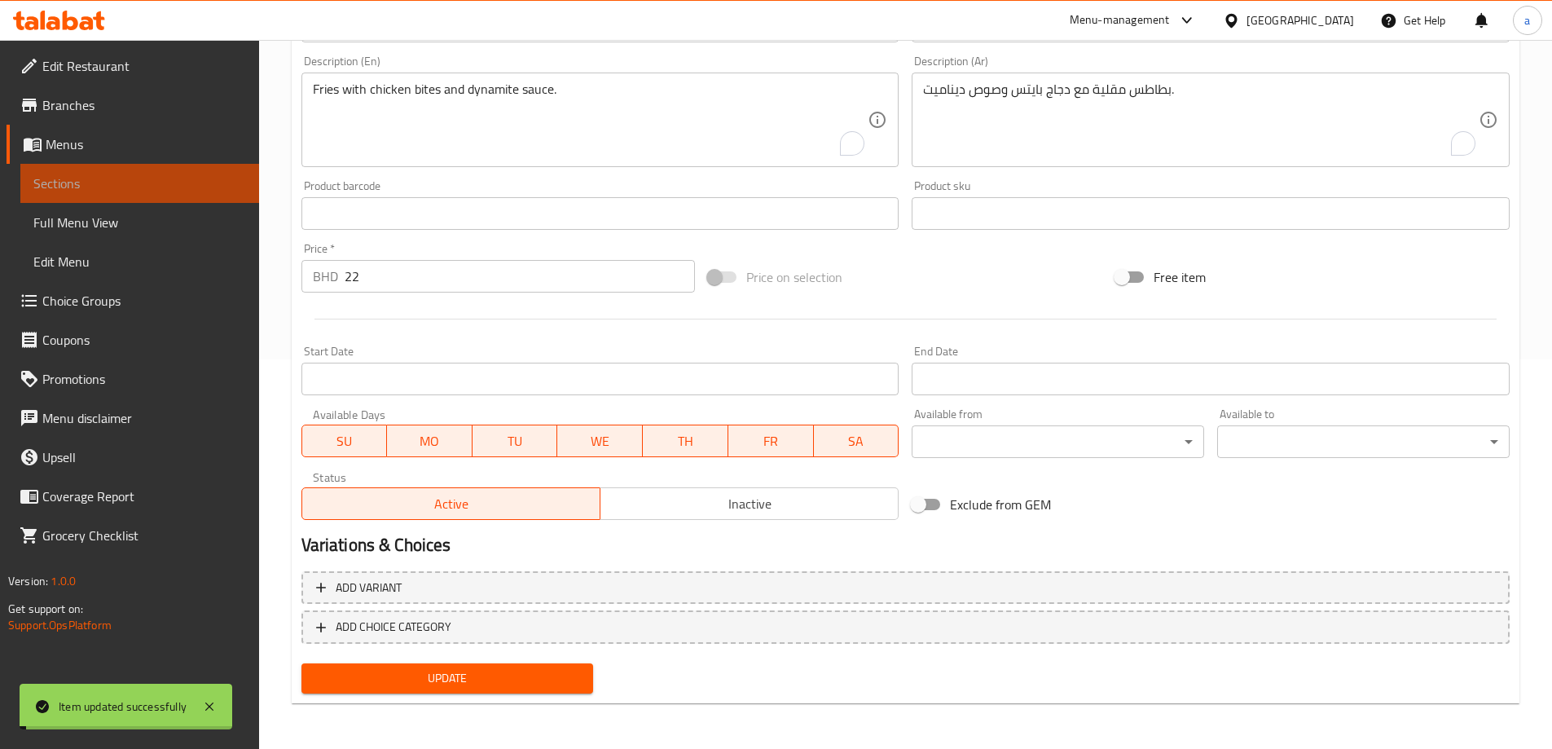
click at [174, 178] on span "Sections" at bounding box center [139, 184] width 213 height 20
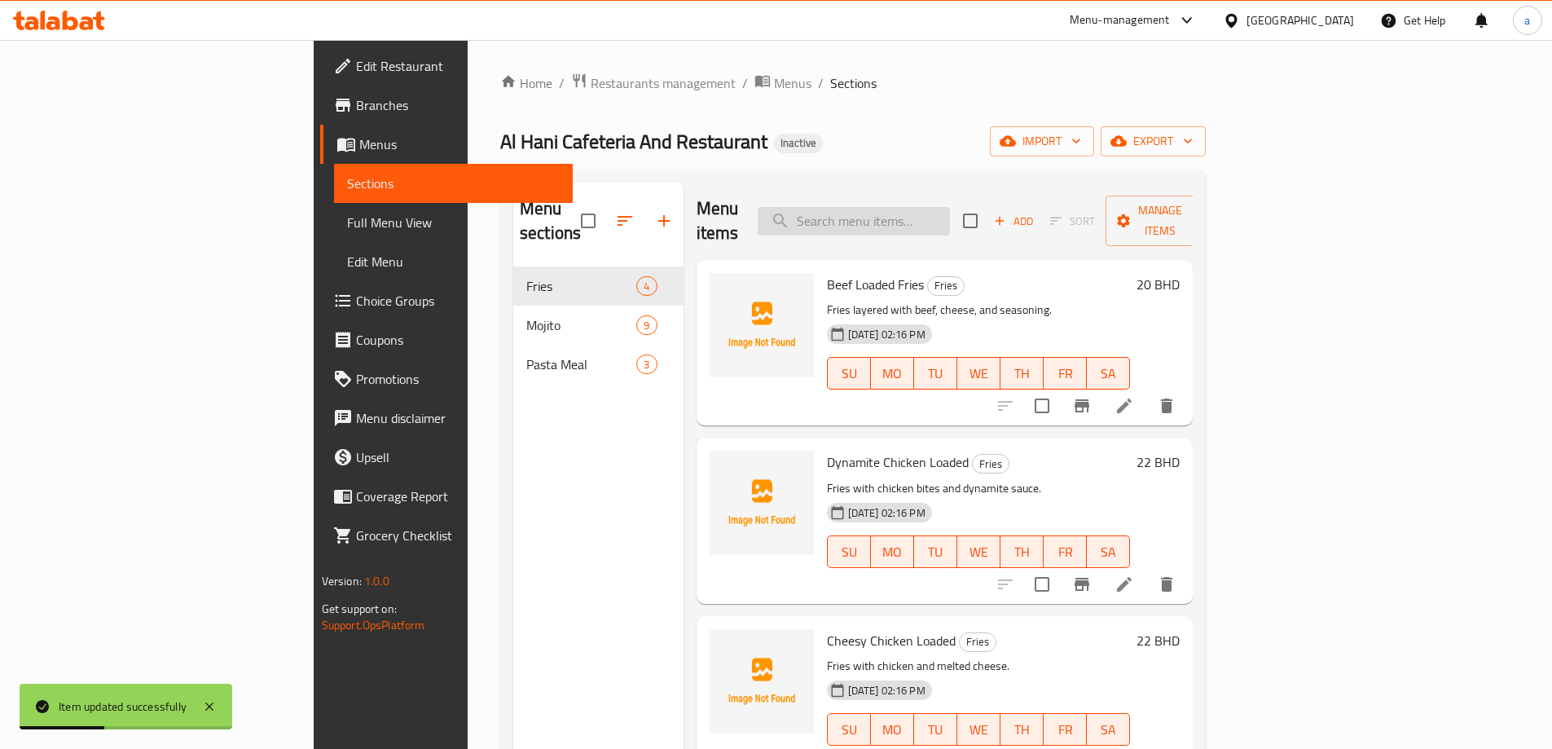
click at [950, 209] on input "search" at bounding box center [854, 221] width 192 height 29
paste input "Cheesy Beef Loaded"
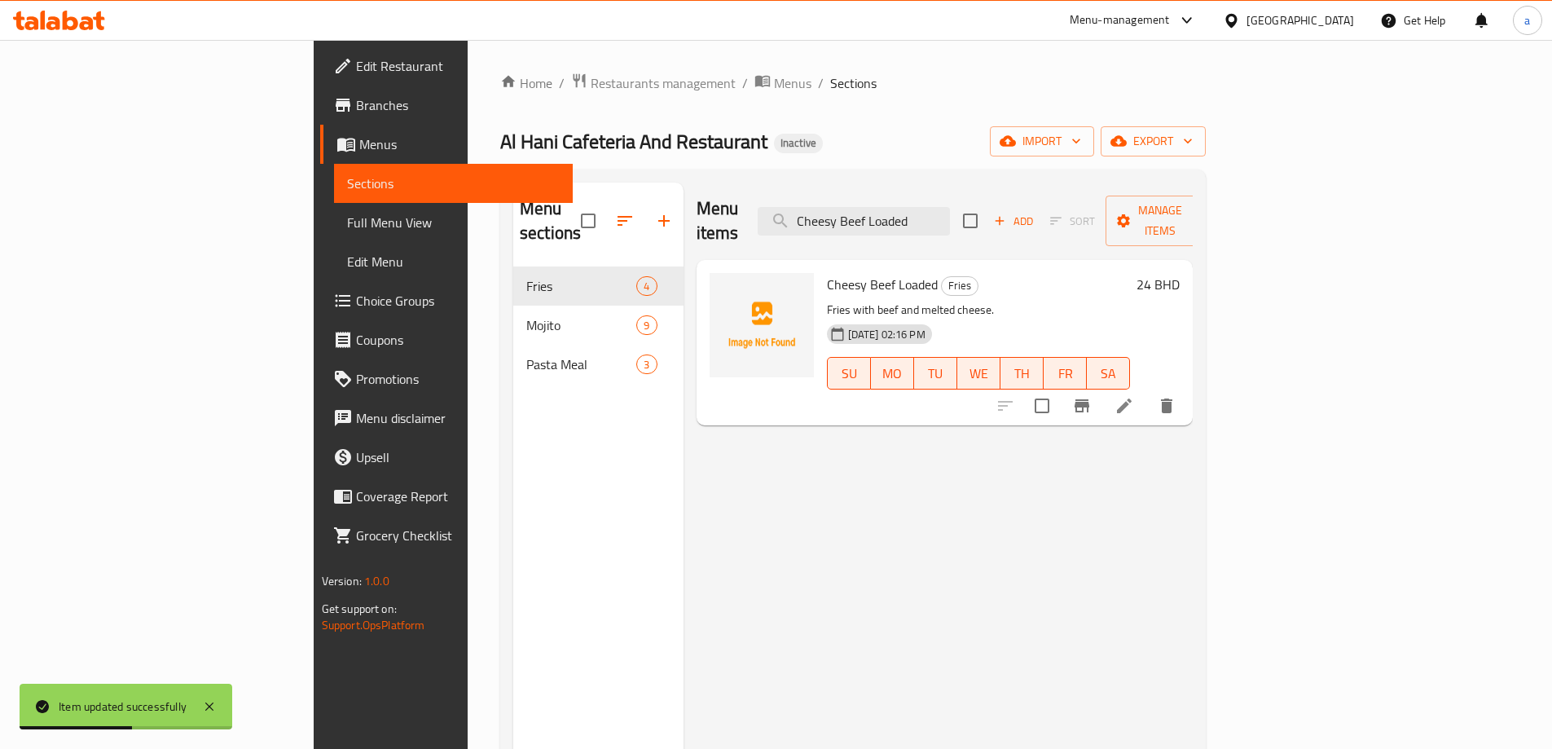
type input "Cheesy Beef Loaded"
click at [1134, 396] on icon at bounding box center [1125, 406] width 20 height 20
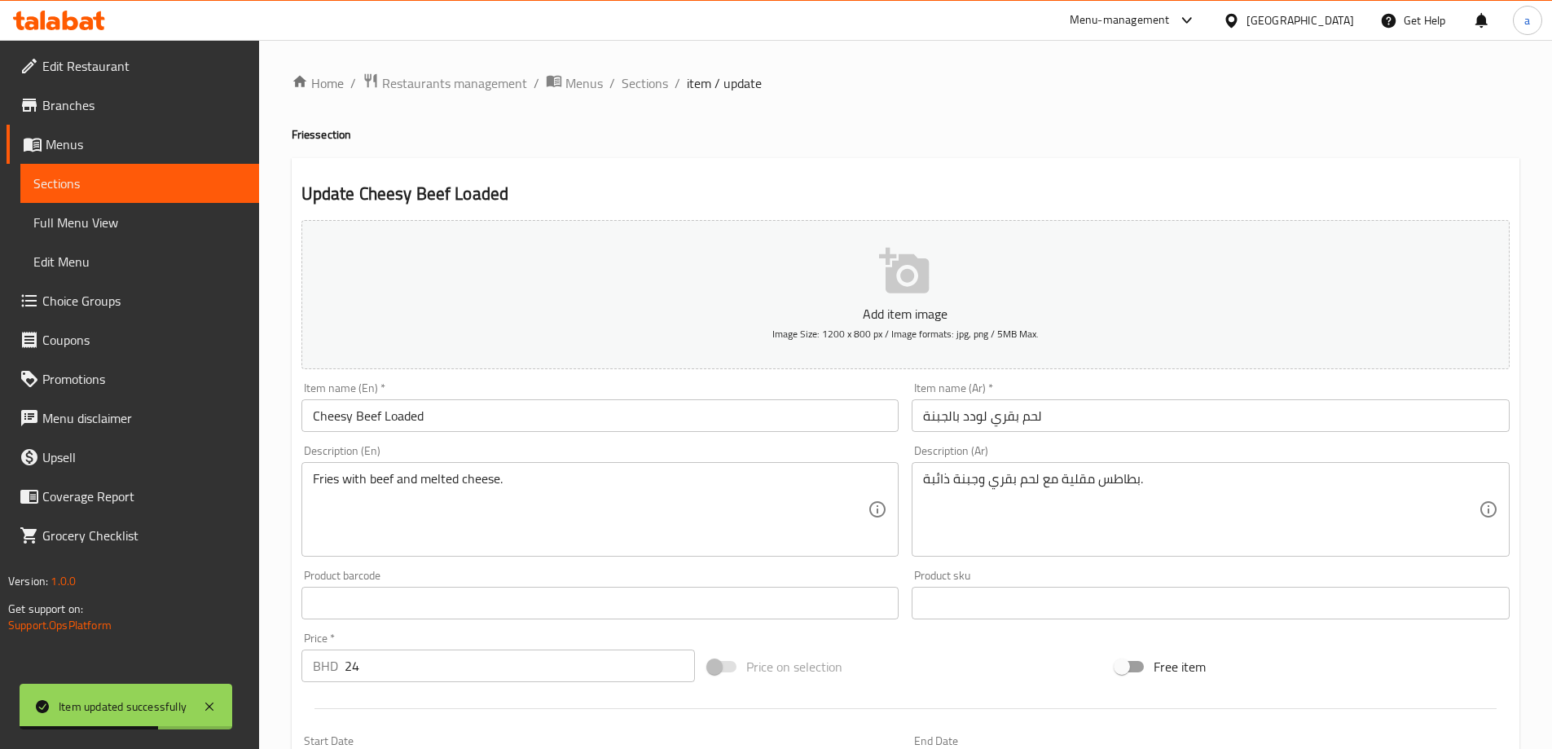
click at [979, 412] on input "لحم بقري لودد بالجبنة" at bounding box center [1211, 415] width 598 height 33
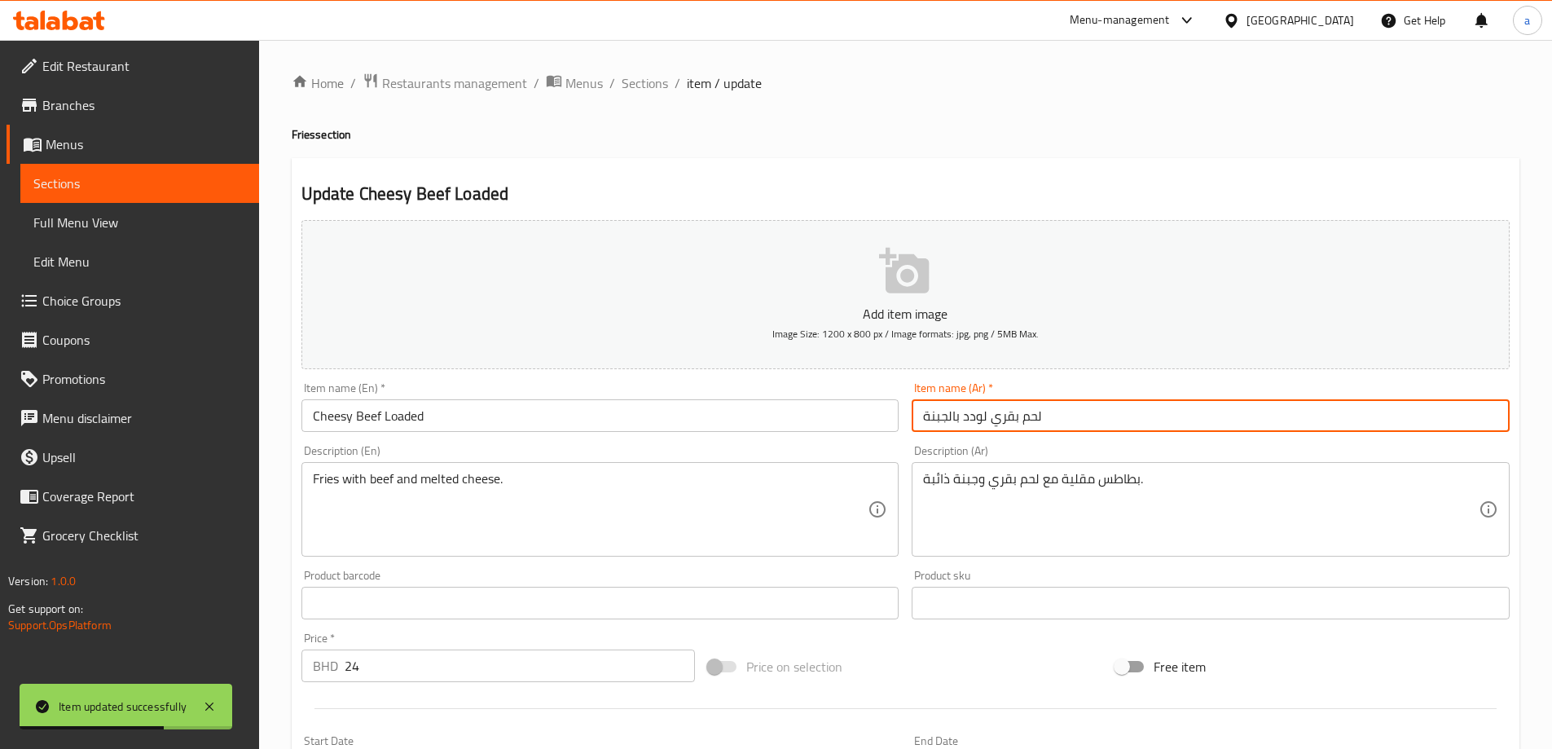
click at [979, 412] on input "لحم بقري لودد بالجبنة" at bounding box center [1211, 415] width 598 height 33
click at [1038, 412] on input "لحم بقري بالجبنة" at bounding box center [1211, 415] width 598 height 33
paste input "لودد"
click at [947, 414] on input "لحم بقري بالجبنةلودد" at bounding box center [1211, 415] width 598 height 33
type input "لحم بقري بالجبنة لودد"
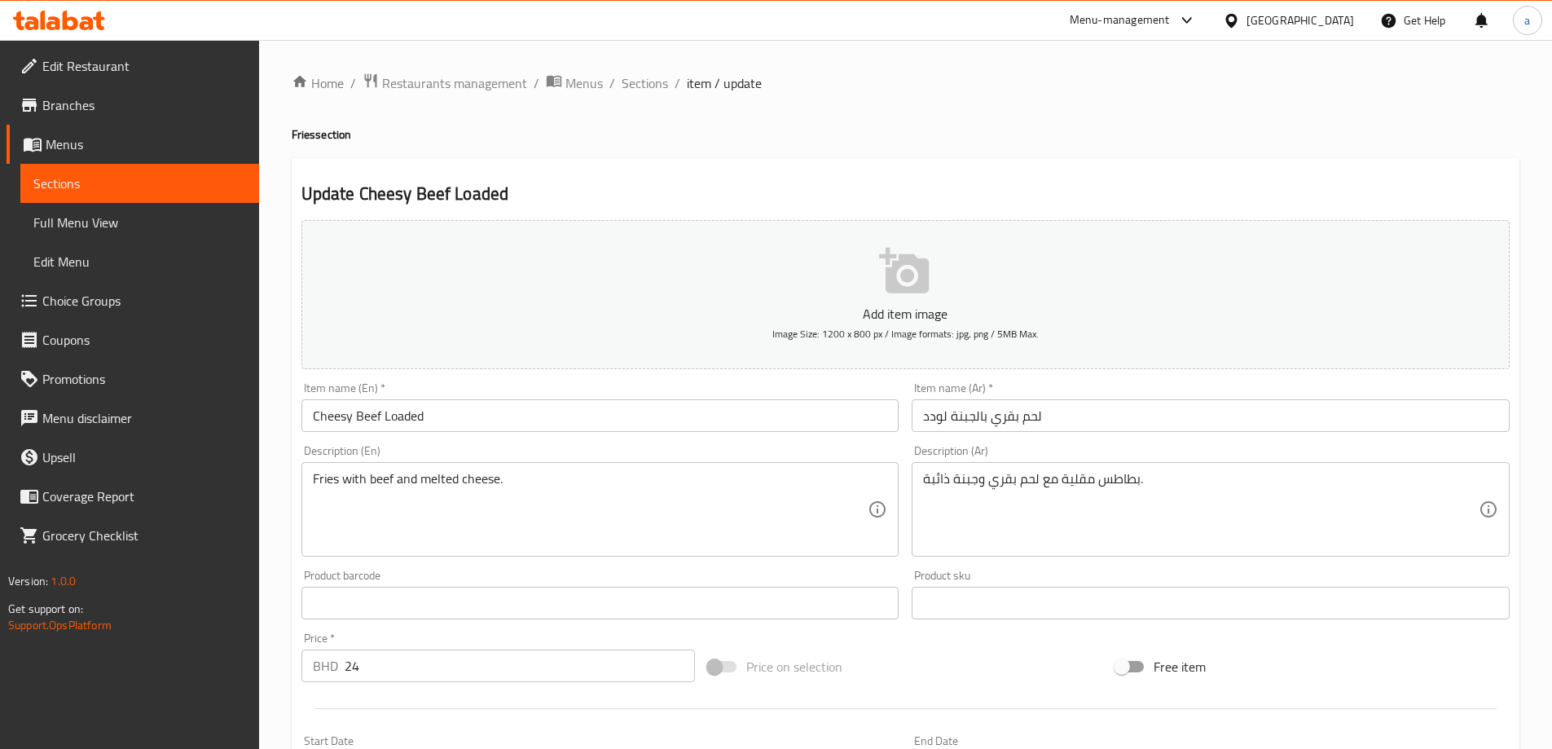
click at [1010, 453] on div "Description (Ar) بطاطس مقلية مع لحم بقري وجبنة ذائبة. Description (Ar)" at bounding box center [1211, 501] width 598 height 112
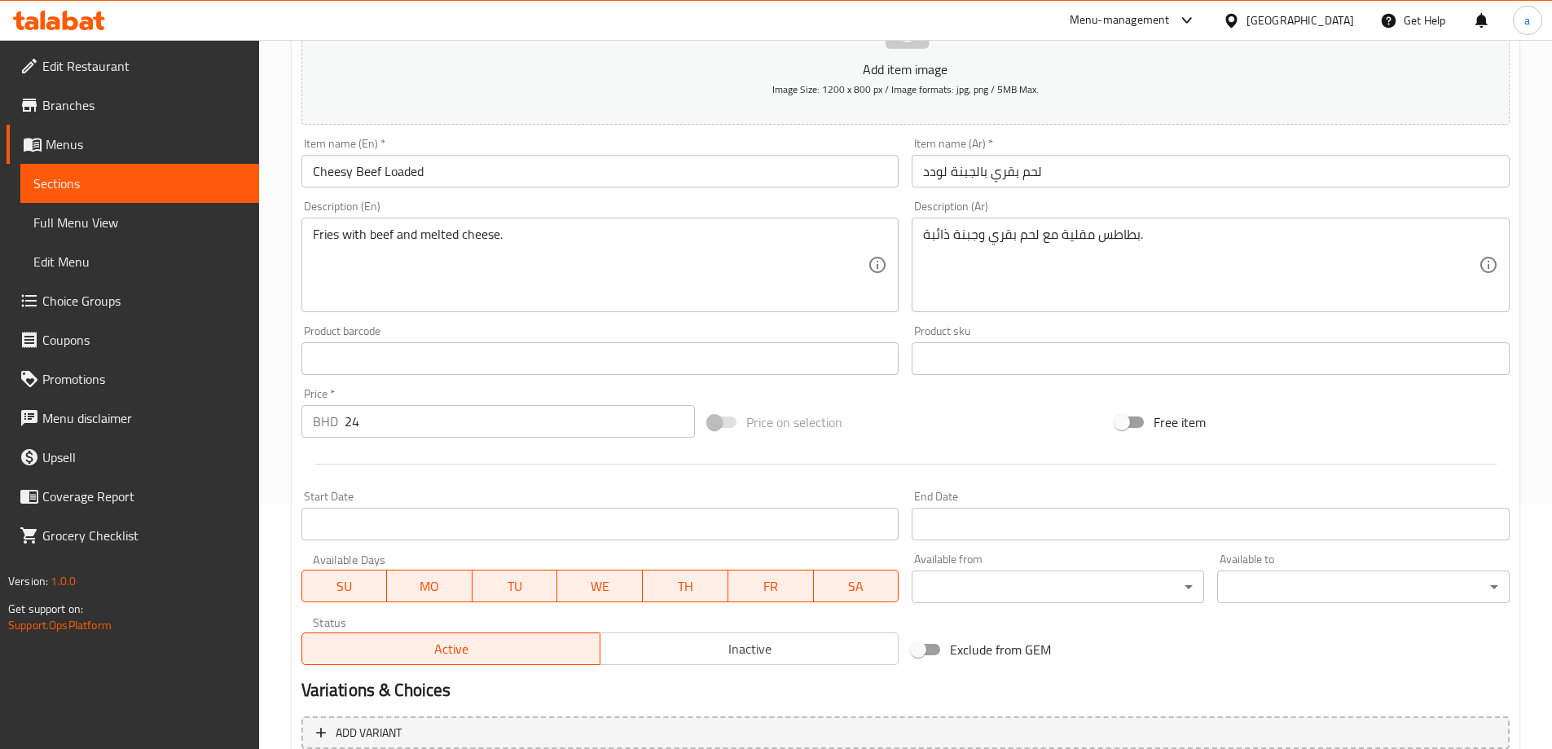
scroll to position [390, 0]
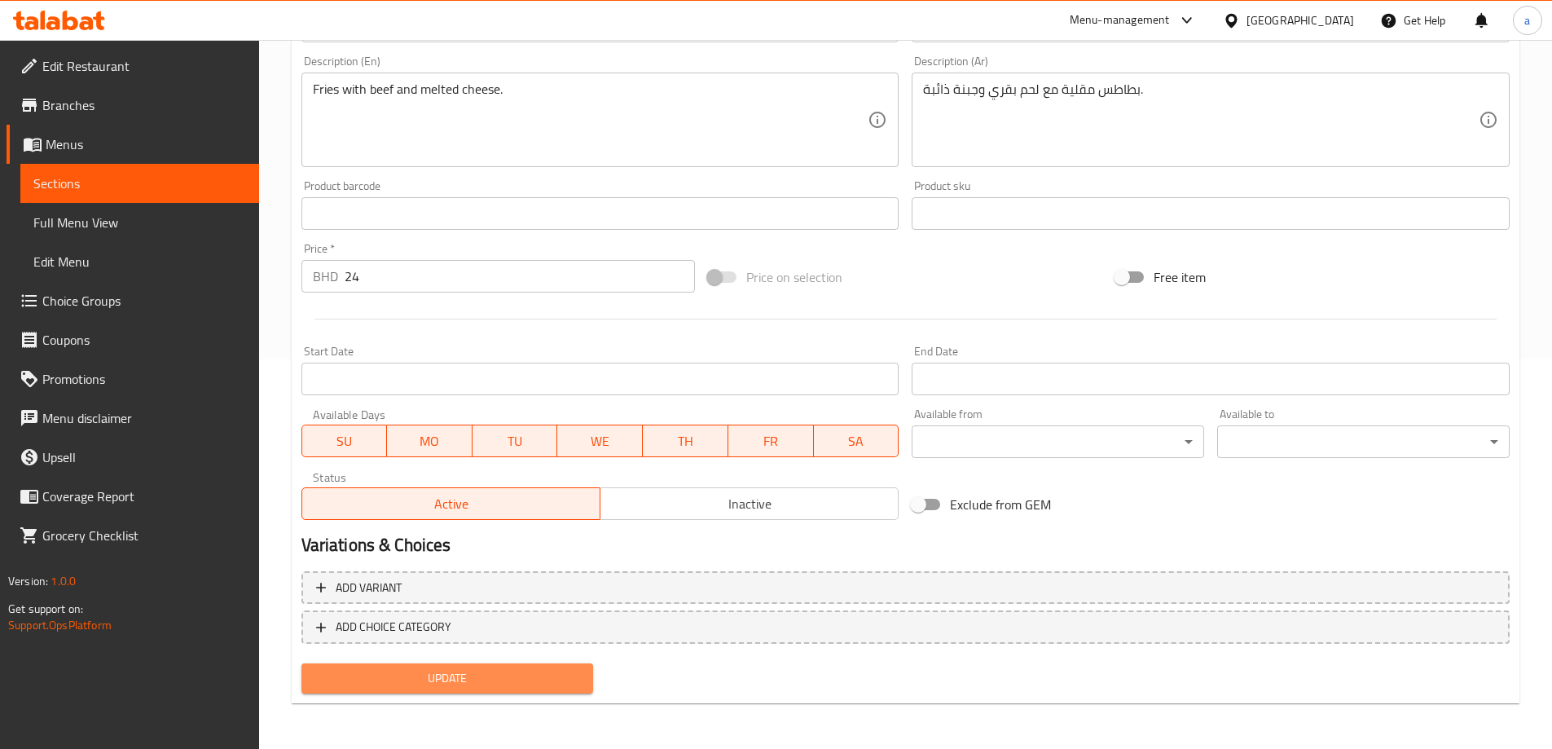
click at [465, 671] on span "Update" at bounding box center [448, 678] width 266 height 20
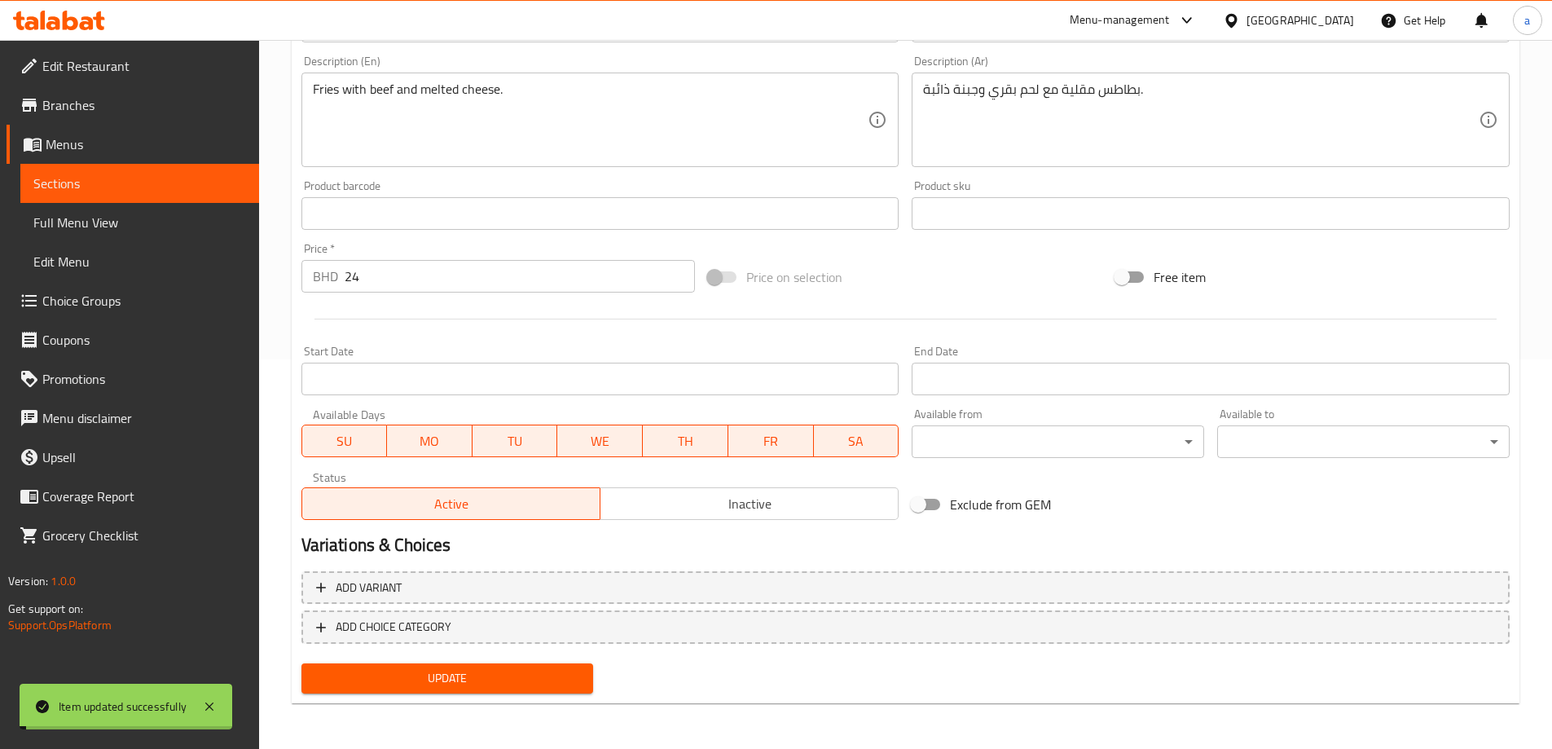
click at [159, 192] on span "Sections" at bounding box center [139, 184] width 213 height 20
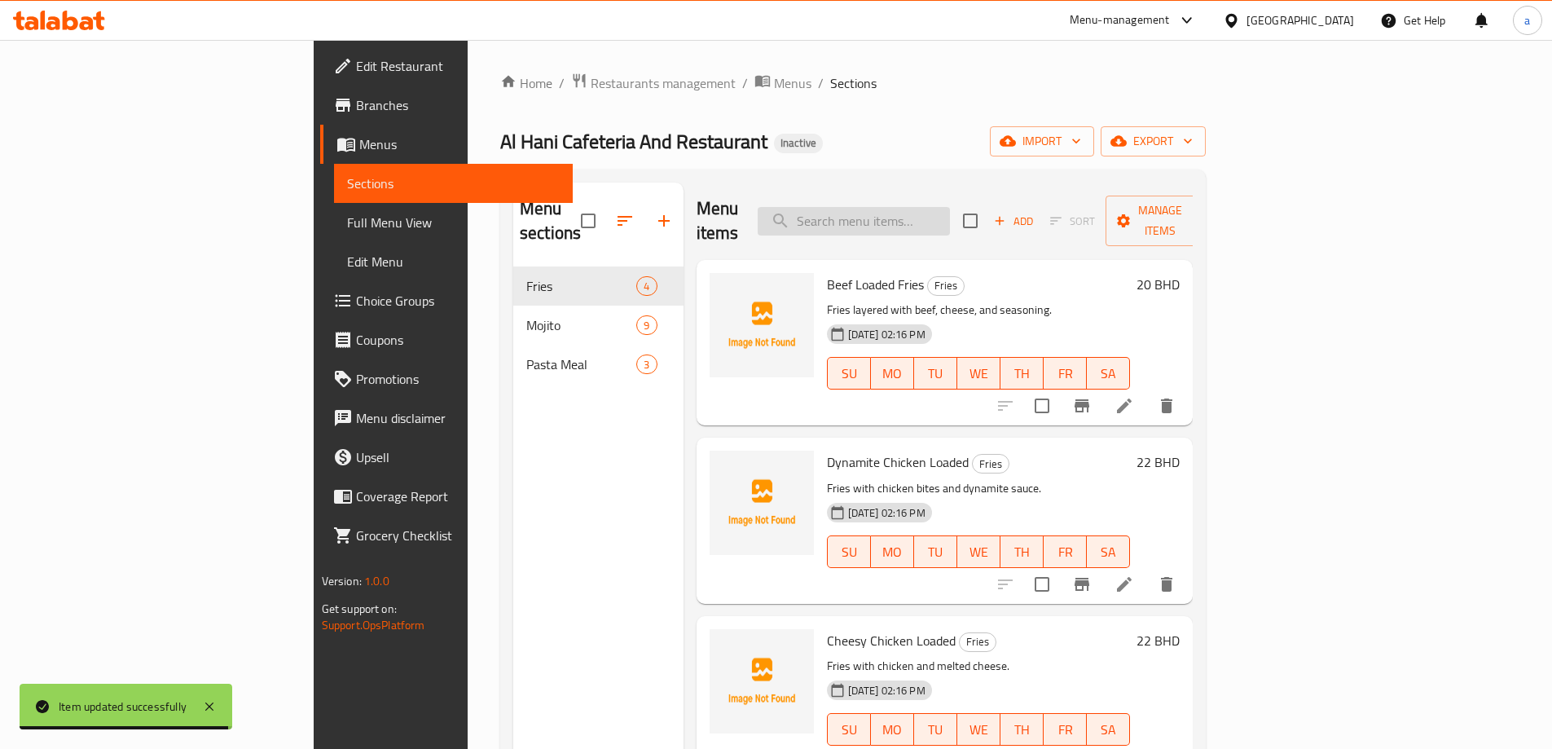
click at [950, 207] on input "search" at bounding box center [854, 221] width 192 height 29
paste input "Strawberry"
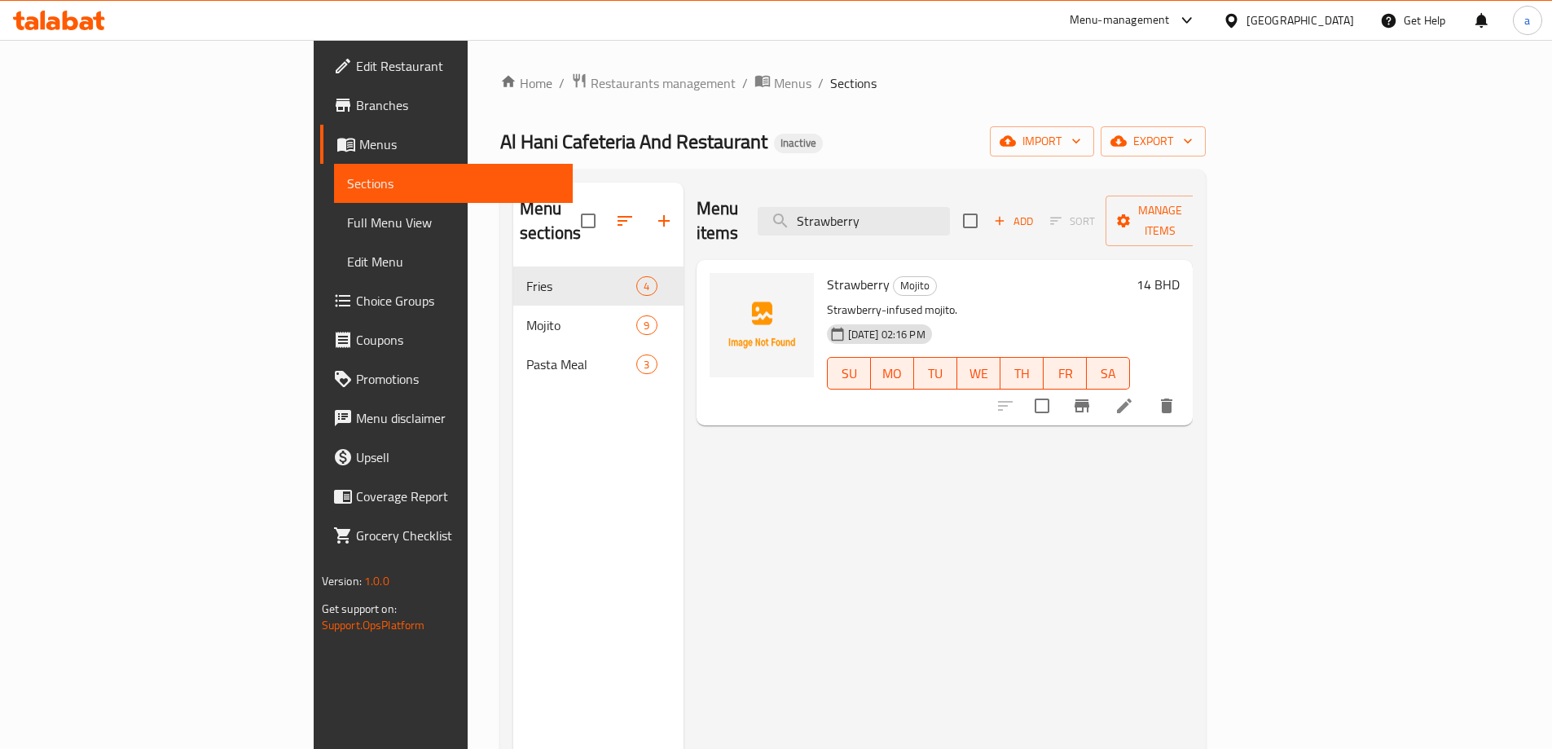
type input "Strawberry"
click at [1134, 396] on icon at bounding box center [1125, 406] width 20 height 20
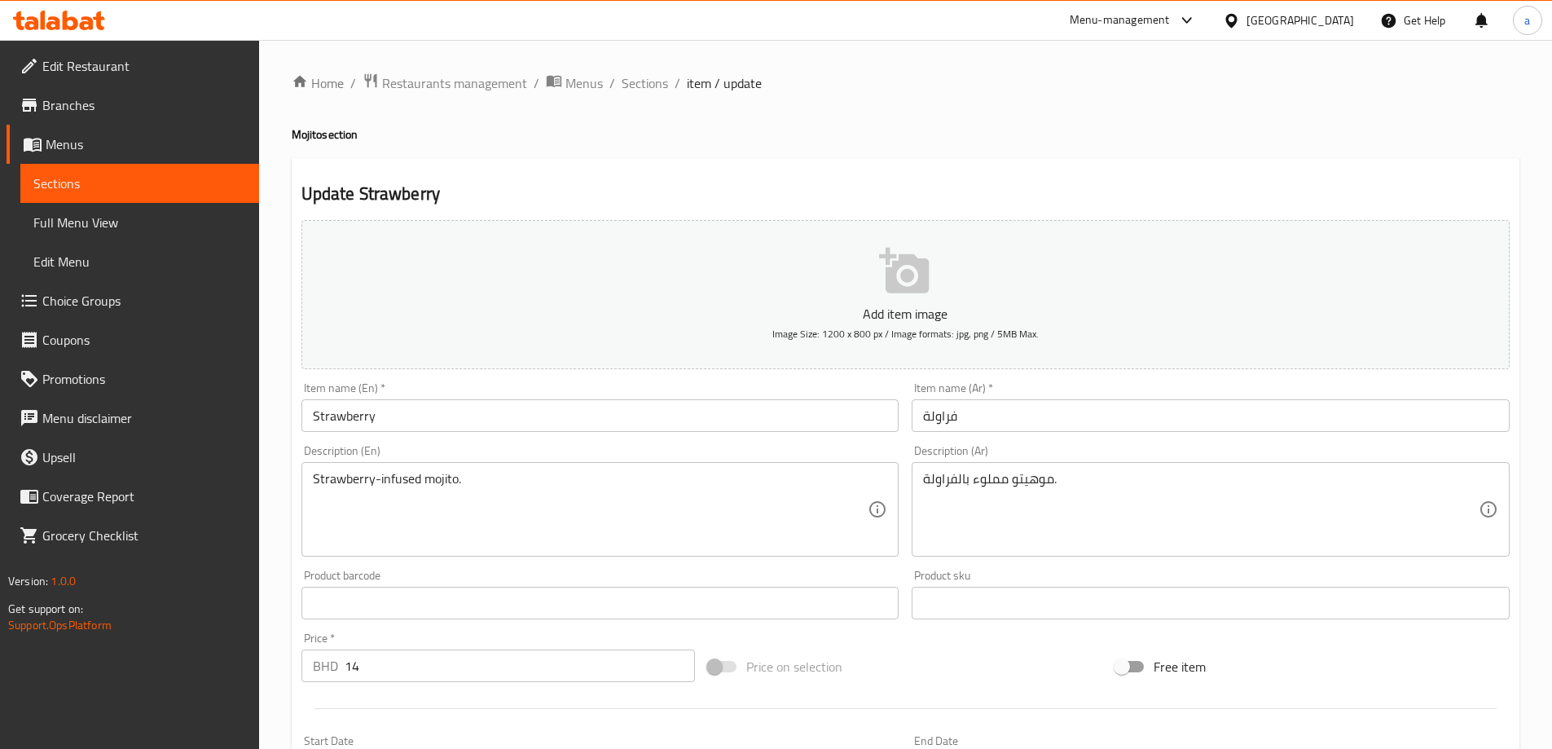
click at [991, 477] on textarea "موهيتو مملوء بالفراولة." at bounding box center [1201, 509] width 556 height 77
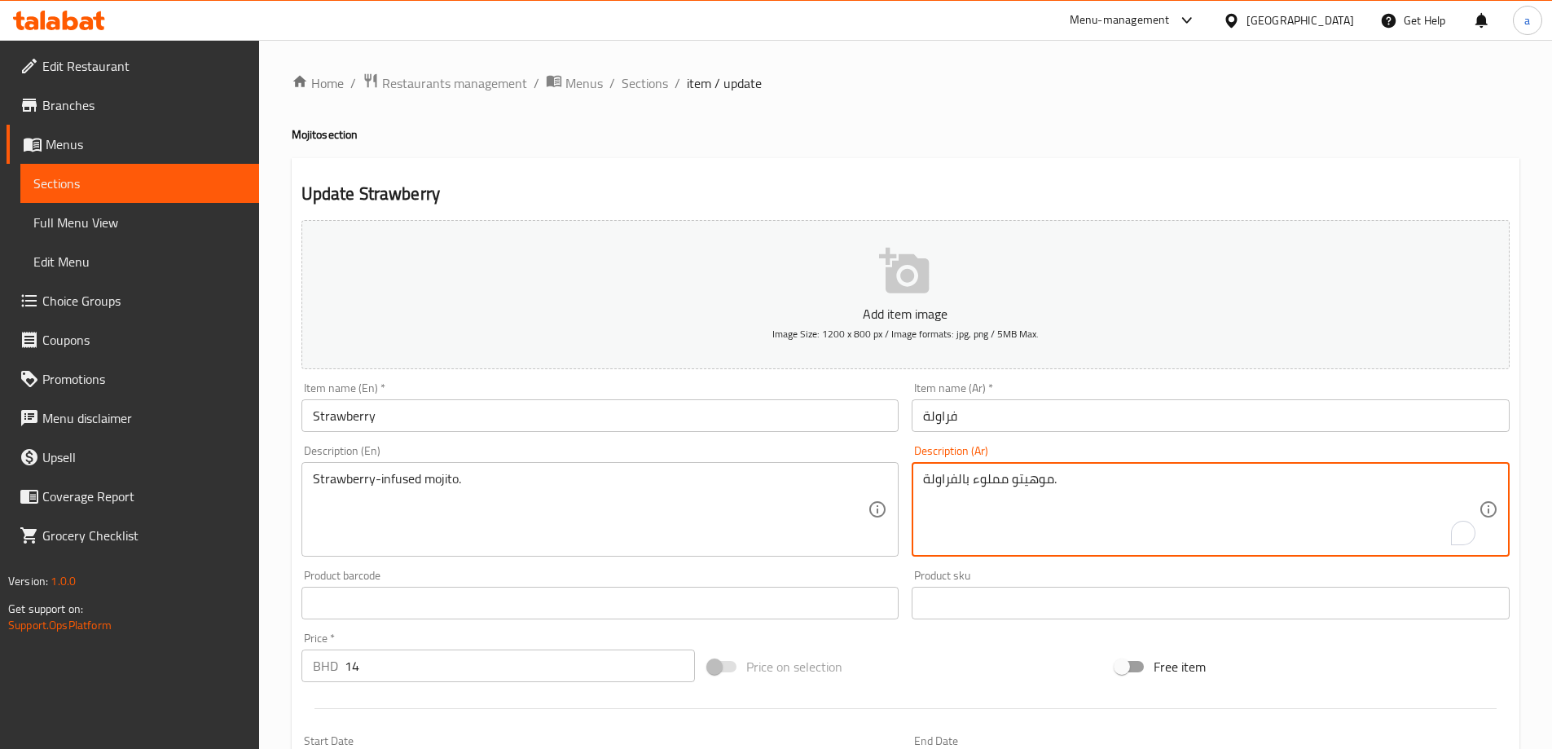
paste textarea "غمس"
type textarea "موهيتو منغمس بالفراولة."
click at [1070, 448] on div "Description (Ar) موهيتو منغمس بالفراولة. Description (Ar)" at bounding box center [1211, 501] width 598 height 112
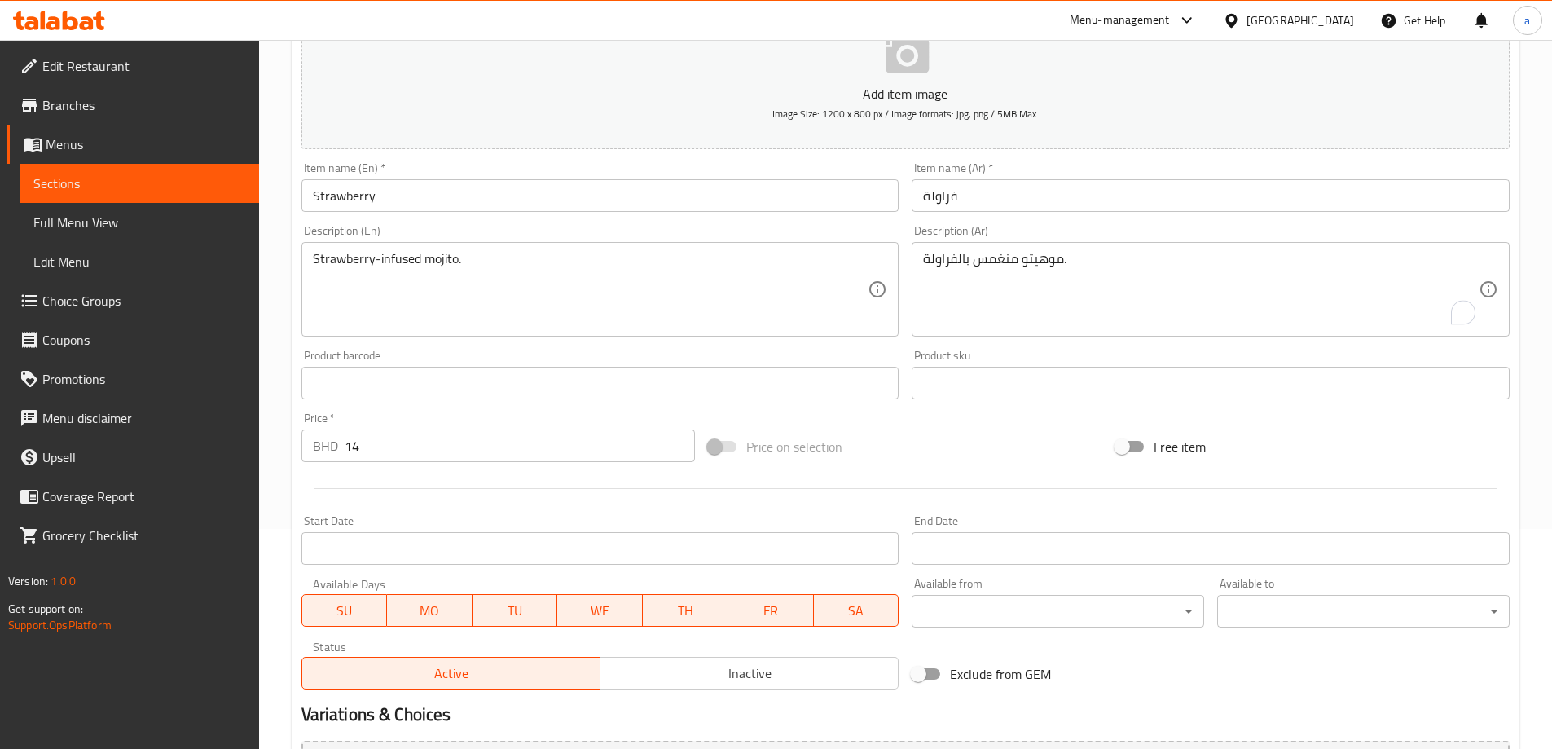
scroll to position [390, 0]
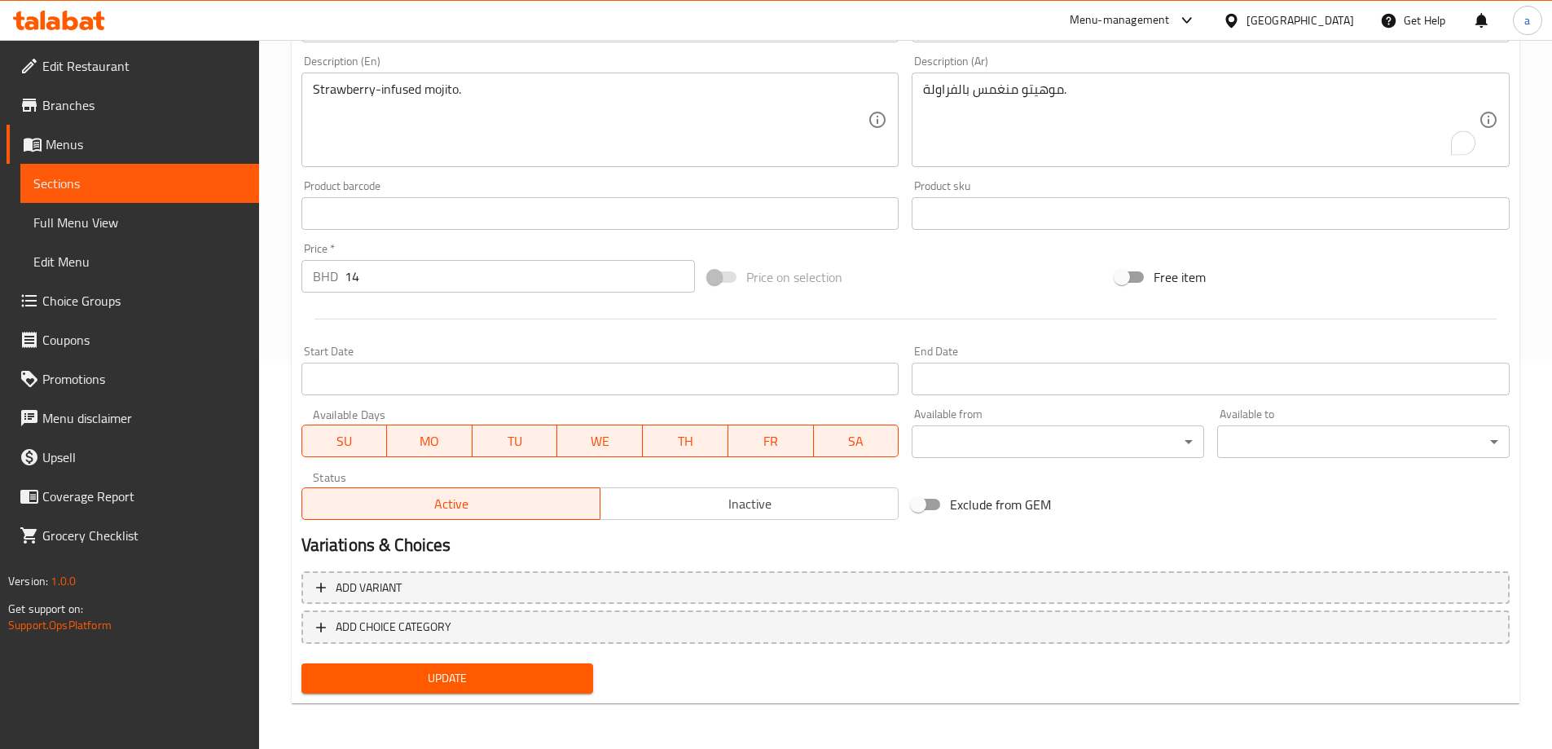
click at [481, 674] on span "Update" at bounding box center [448, 678] width 266 height 20
click at [205, 187] on span "Sections" at bounding box center [139, 184] width 213 height 20
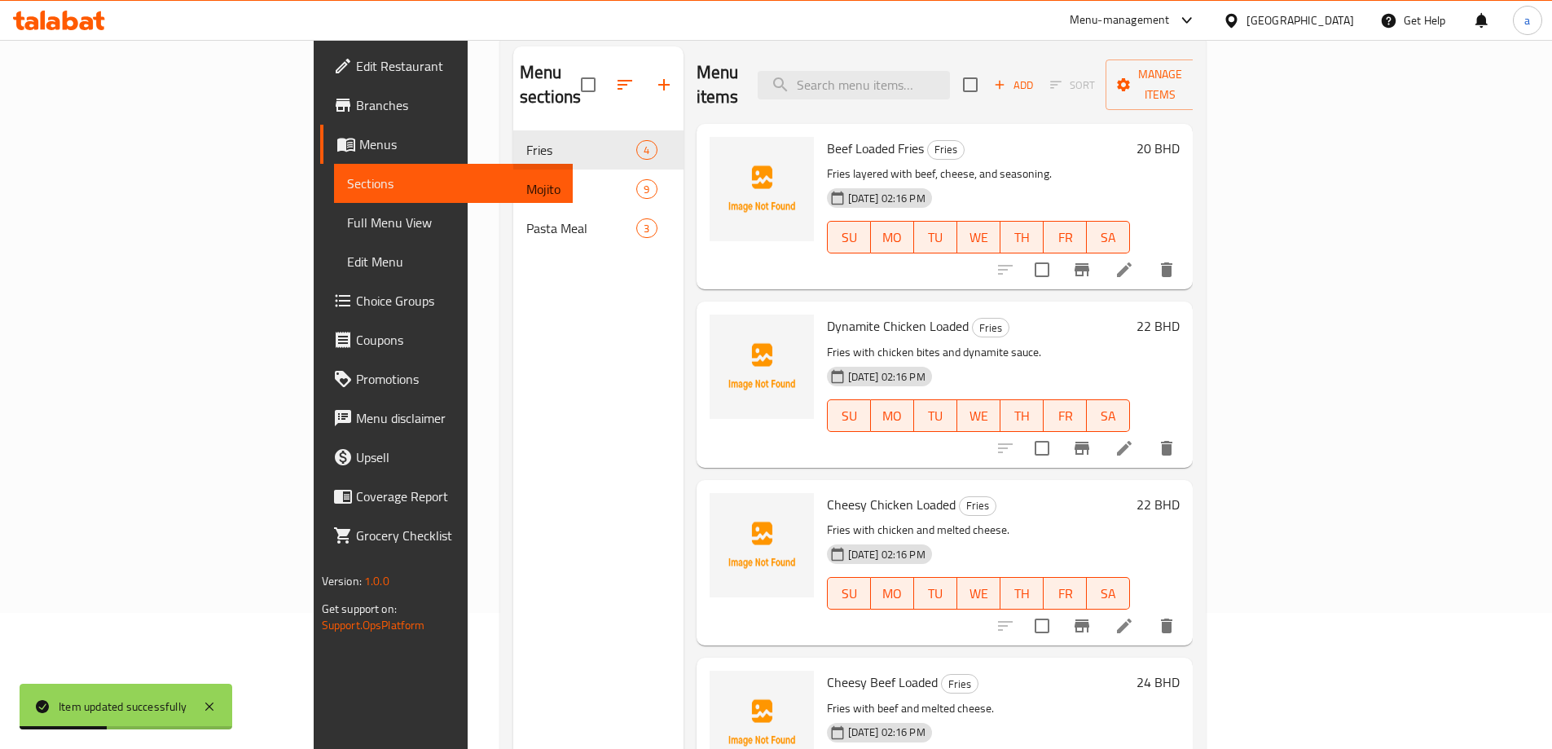
scroll to position [65, 0]
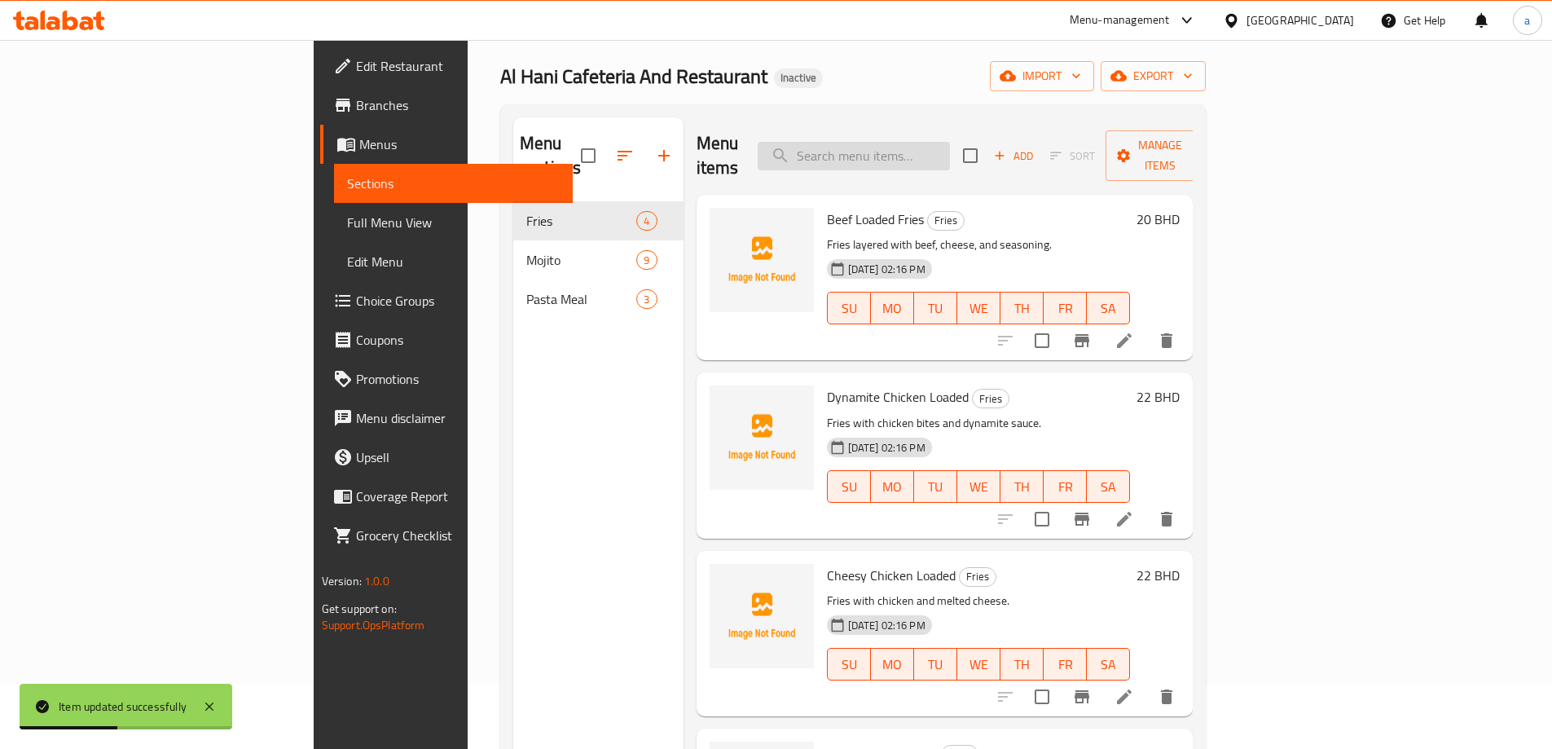
click at [922, 143] on input "search" at bounding box center [854, 156] width 192 height 29
paste input "Alfredo"
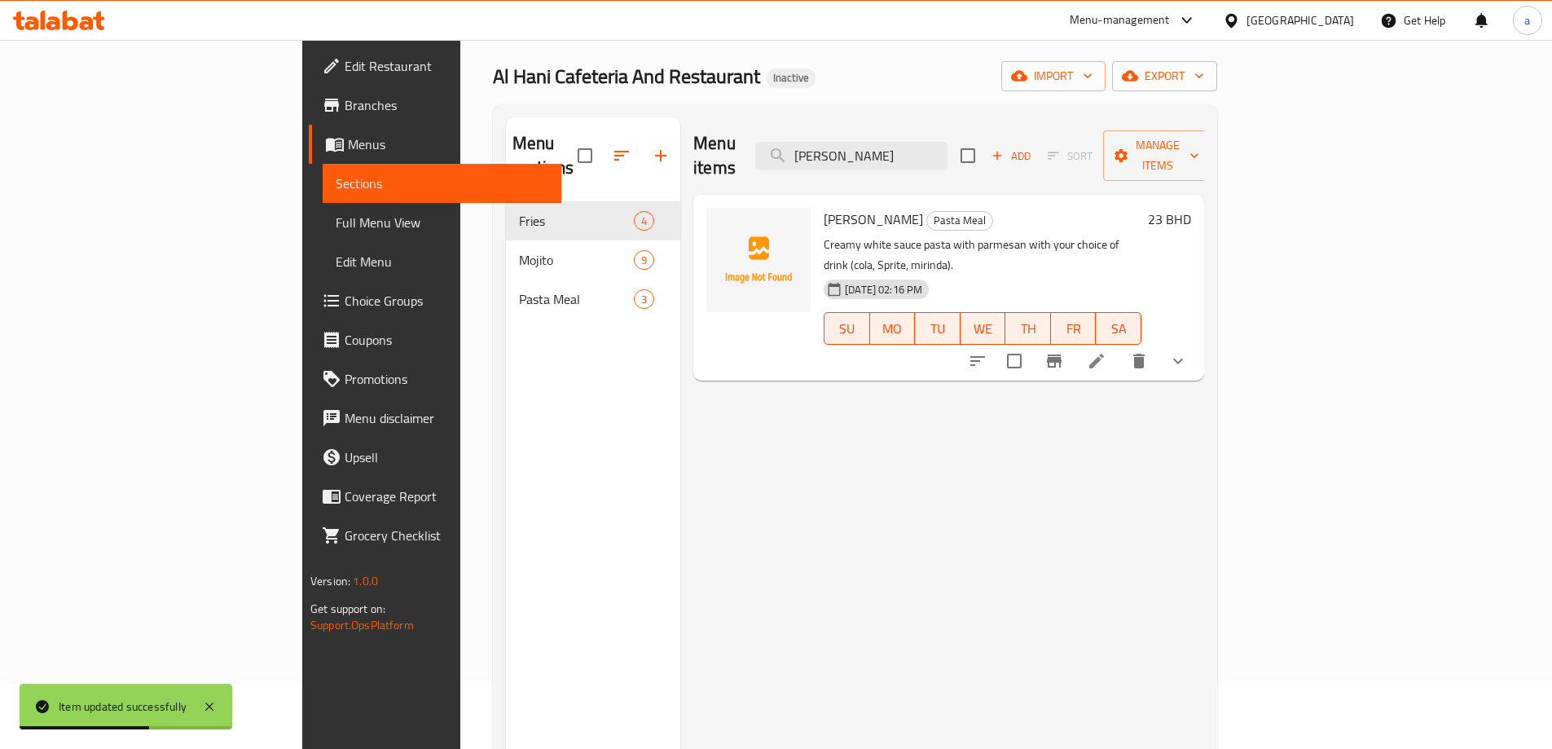
type input "Alfredo"
click at [1120, 346] on li at bounding box center [1097, 360] width 46 height 29
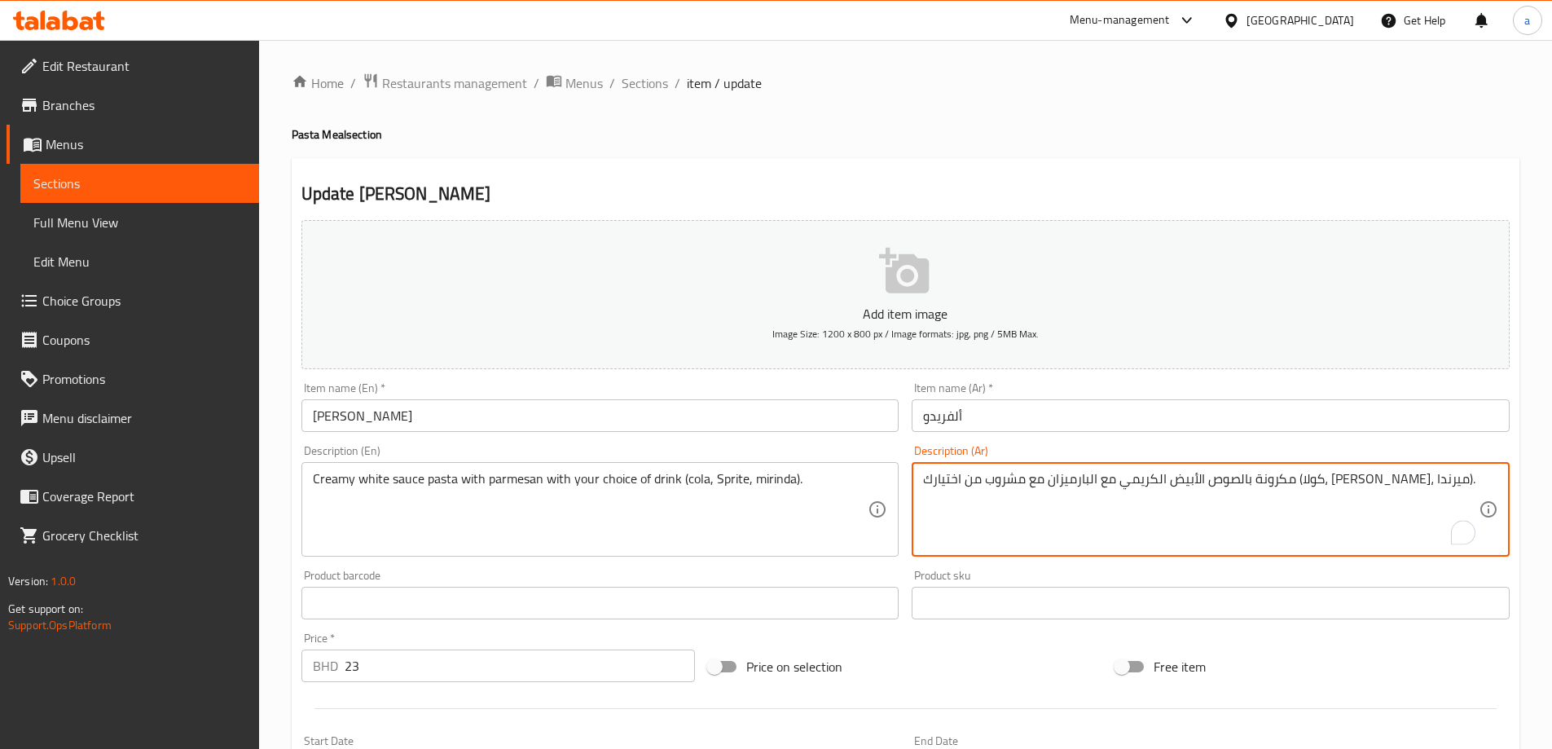
drag, startPoint x: 1041, startPoint y: 478, endPoint x: 1139, endPoint y: 491, distance: 98.7
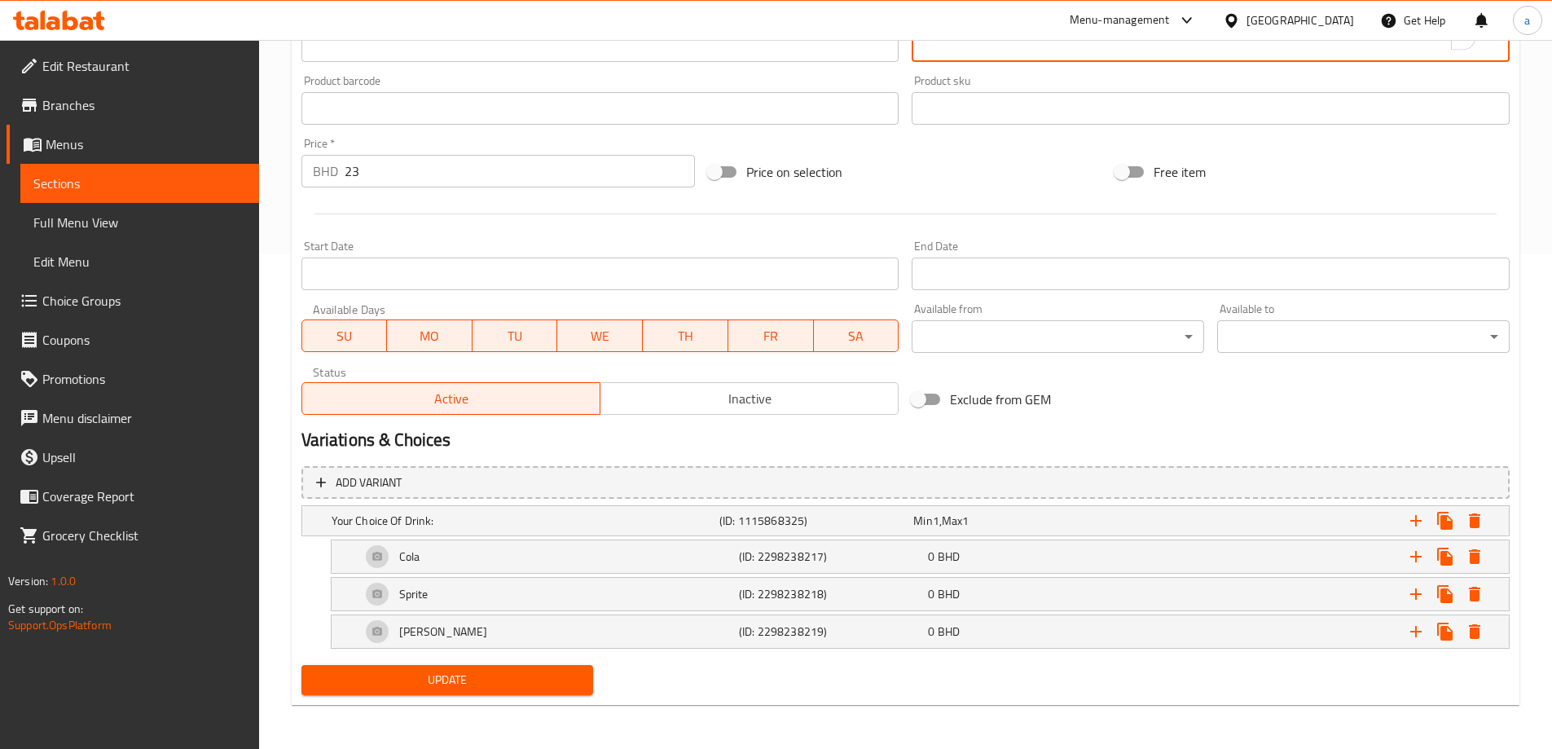
scroll to position [496, 0]
type textarea "مكرونة بالصوص الأبيض الكريمي مع البارميزان مع إختيارك من المشروب (كولا، سبرايت،…"
click at [523, 671] on span "Update" at bounding box center [448, 678] width 266 height 20
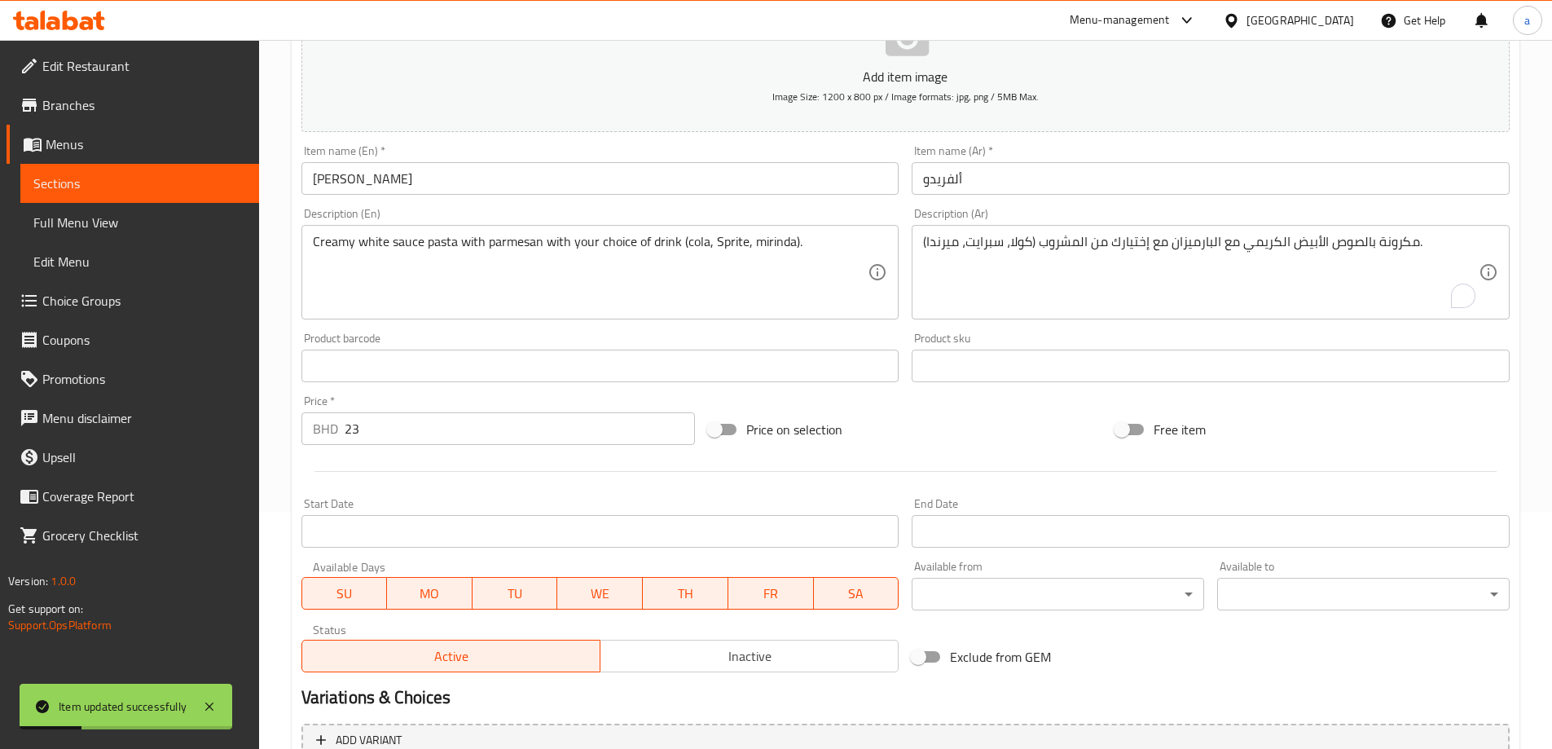
scroll to position [170, 0]
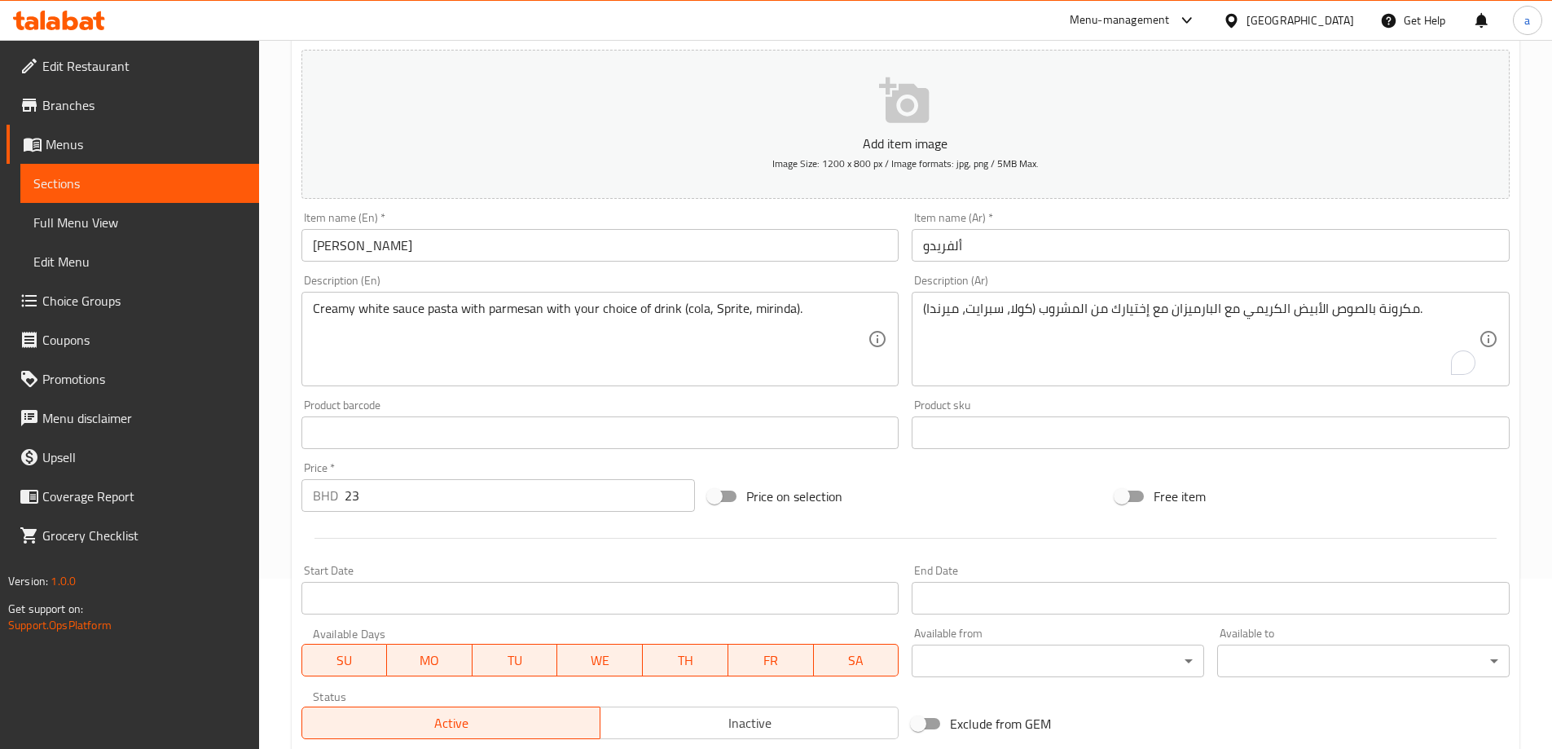
click at [134, 177] on span "Sections" at bounding box center [139, 184] width 213 height 20
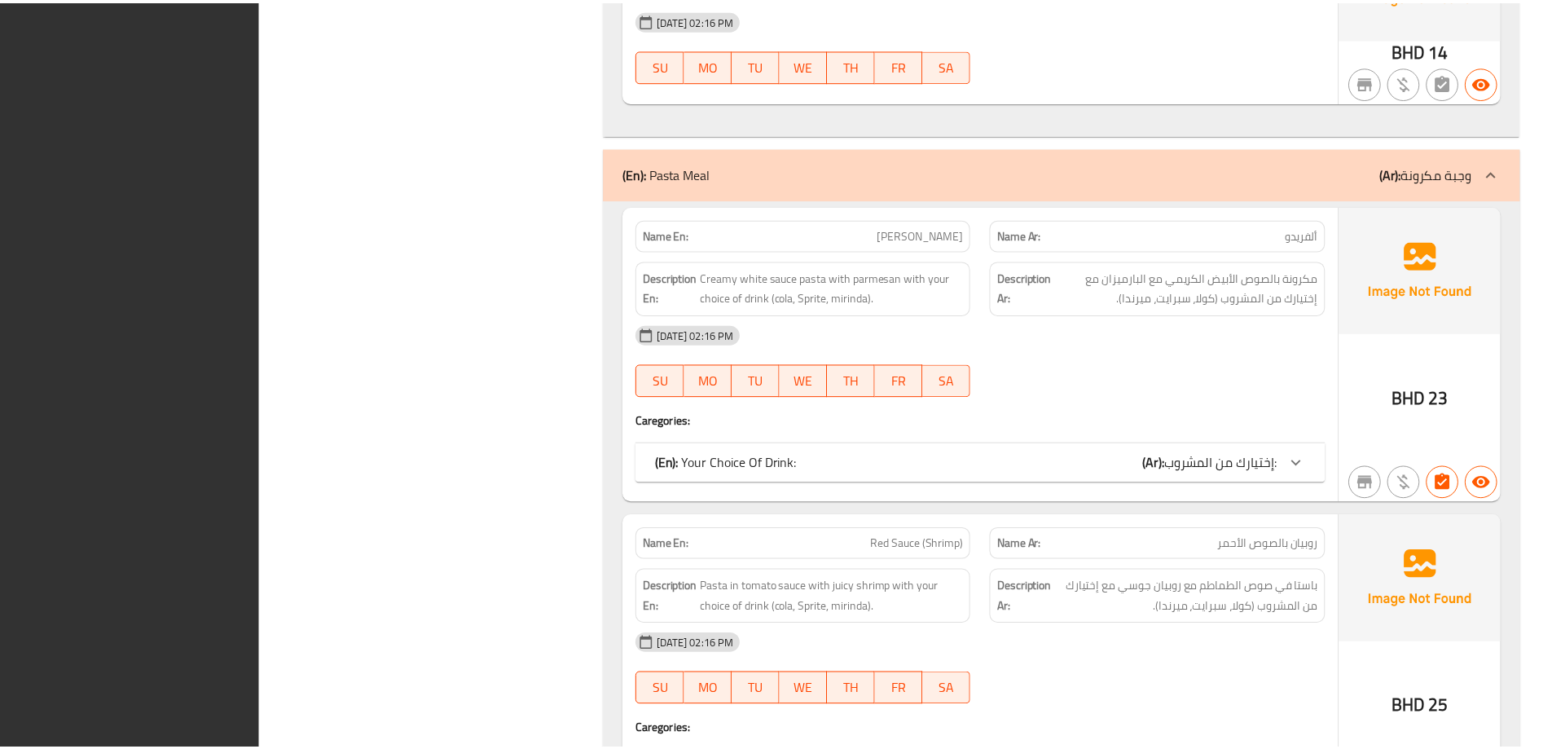
scroll to position [3362, 0]
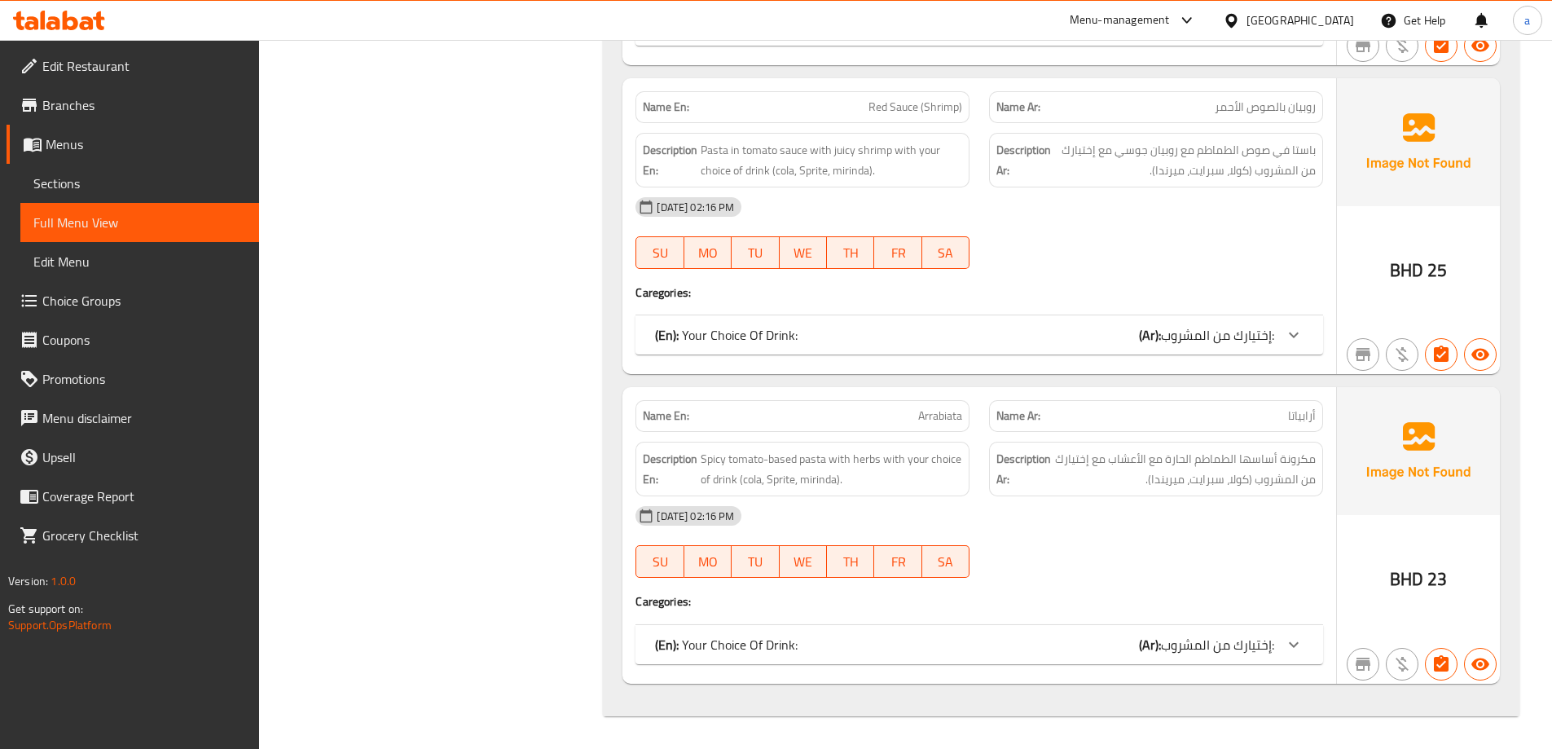
drag, startPoint x: 137, startPoint y: 175, endPoint x: 186, endPoint y: 2, distance: 179.5
click at [137, 176] on span "Sections" at bounding box center [139, 184] width 213 height 20
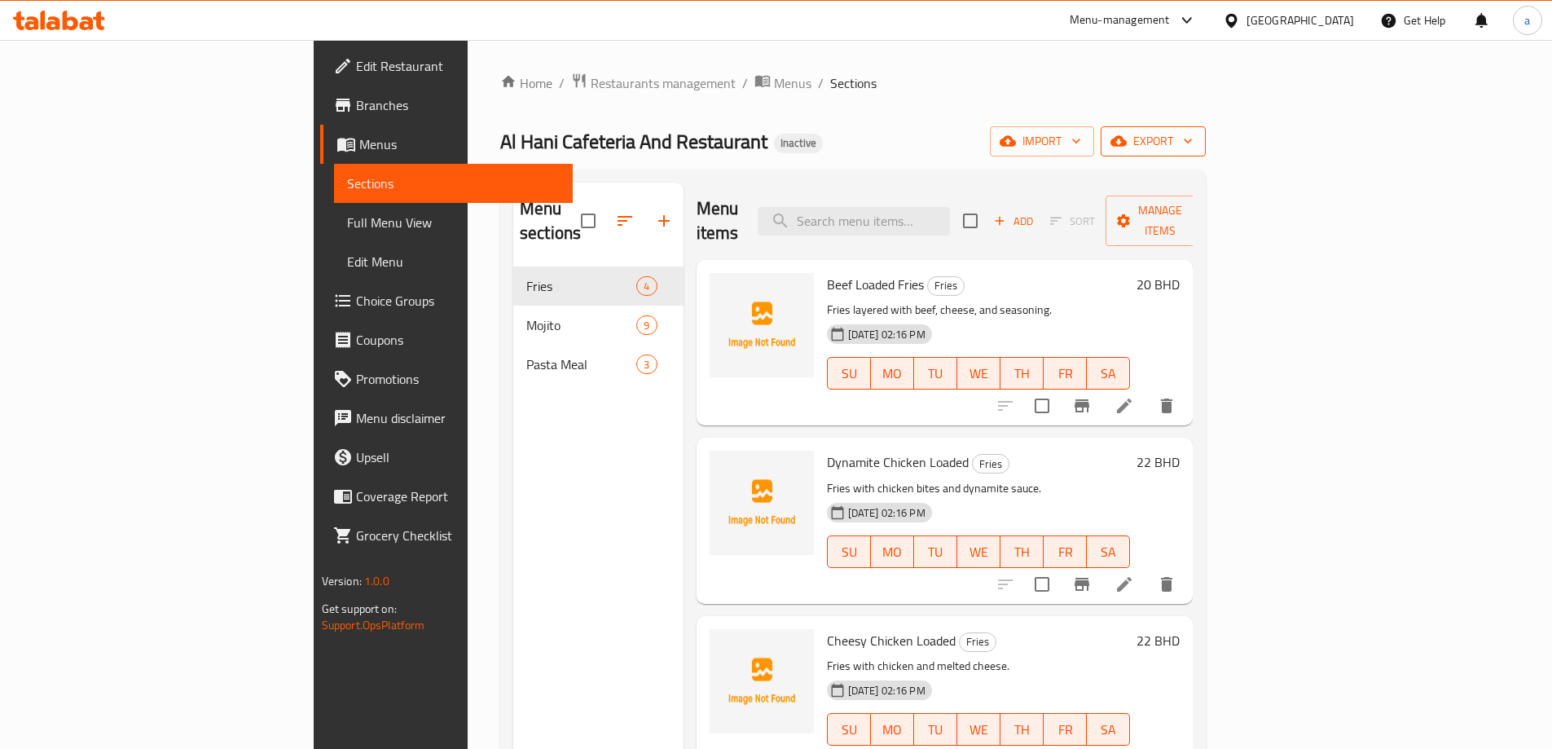
click at [1193, 141] on span "export" at bounding box center [1153, 141] width 79 height 20
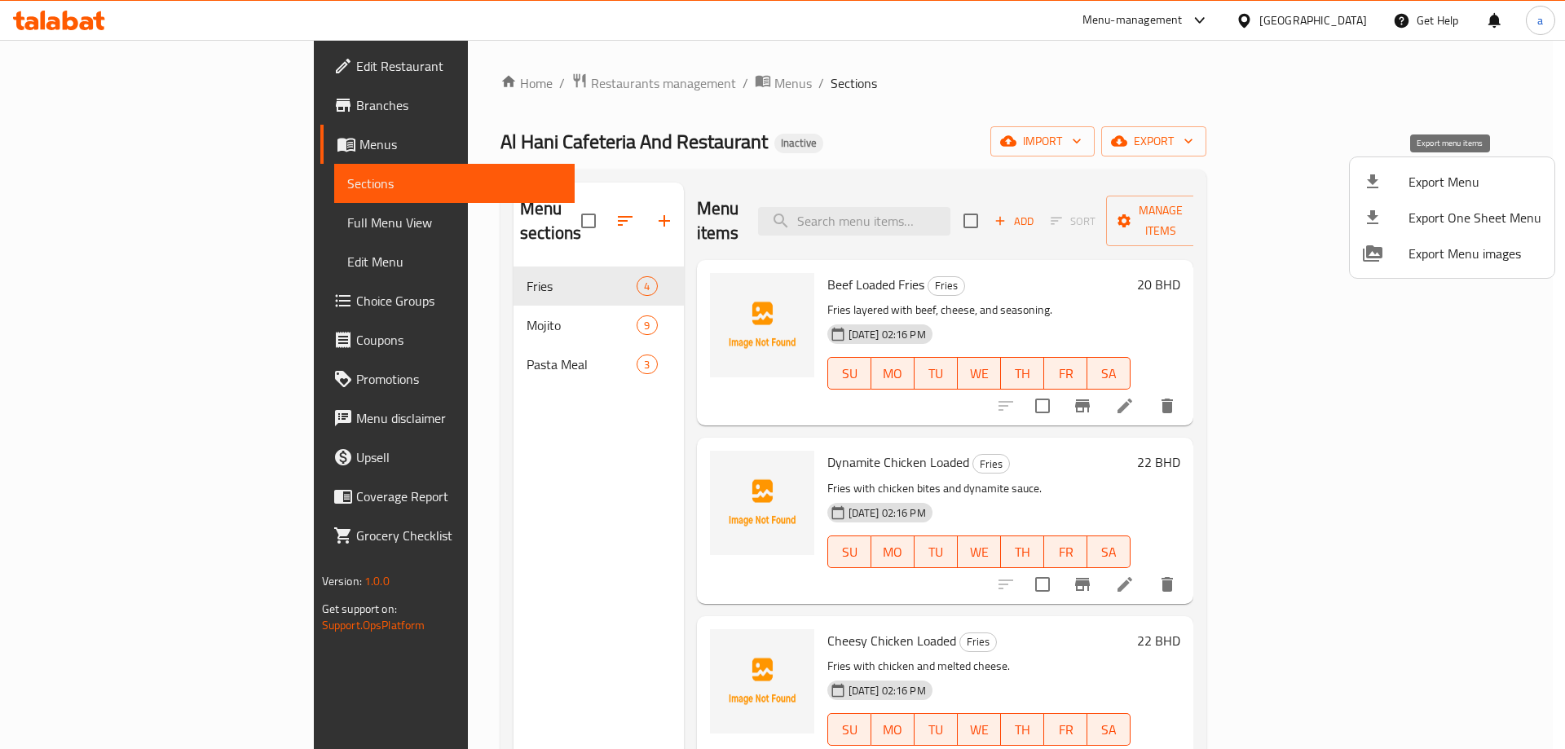
click at [1431, 175] on span "Export Menu" at bounding box center [1474, 182] width 133 height 20
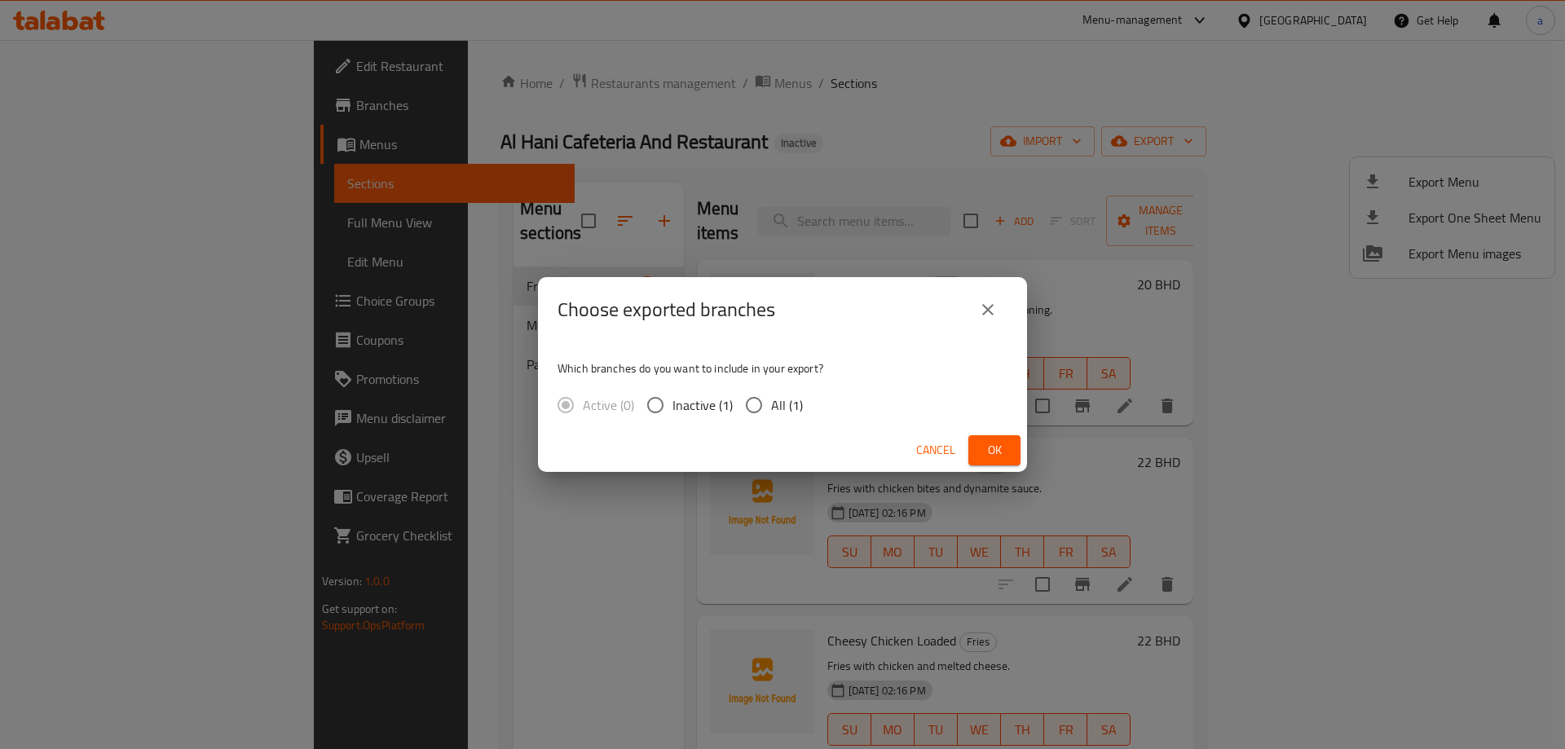
click at [785, 405] on span "All (1)" at bounding box center [787, 405] width 32 height 20
click at [771, 405] on input "All (1)" at bounding box center [754, 405] width 34 height 34
radio input "true"
click at [1009, 443] on button "Ok" at bounding box center [994, 450] width 52 height 30
